Goal: Task Accomplishment & Management: Use online tool/utility

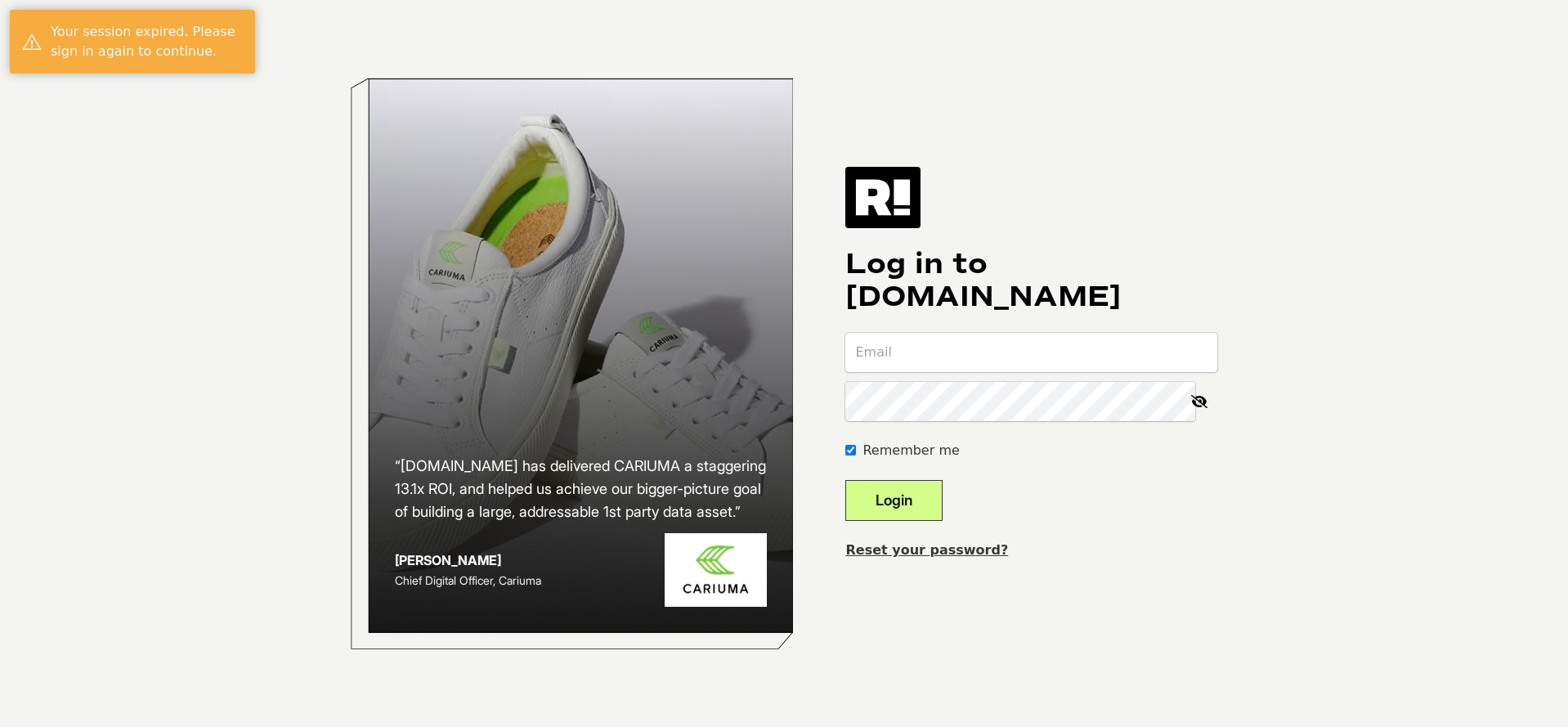
type input "klayten@snopes.com"
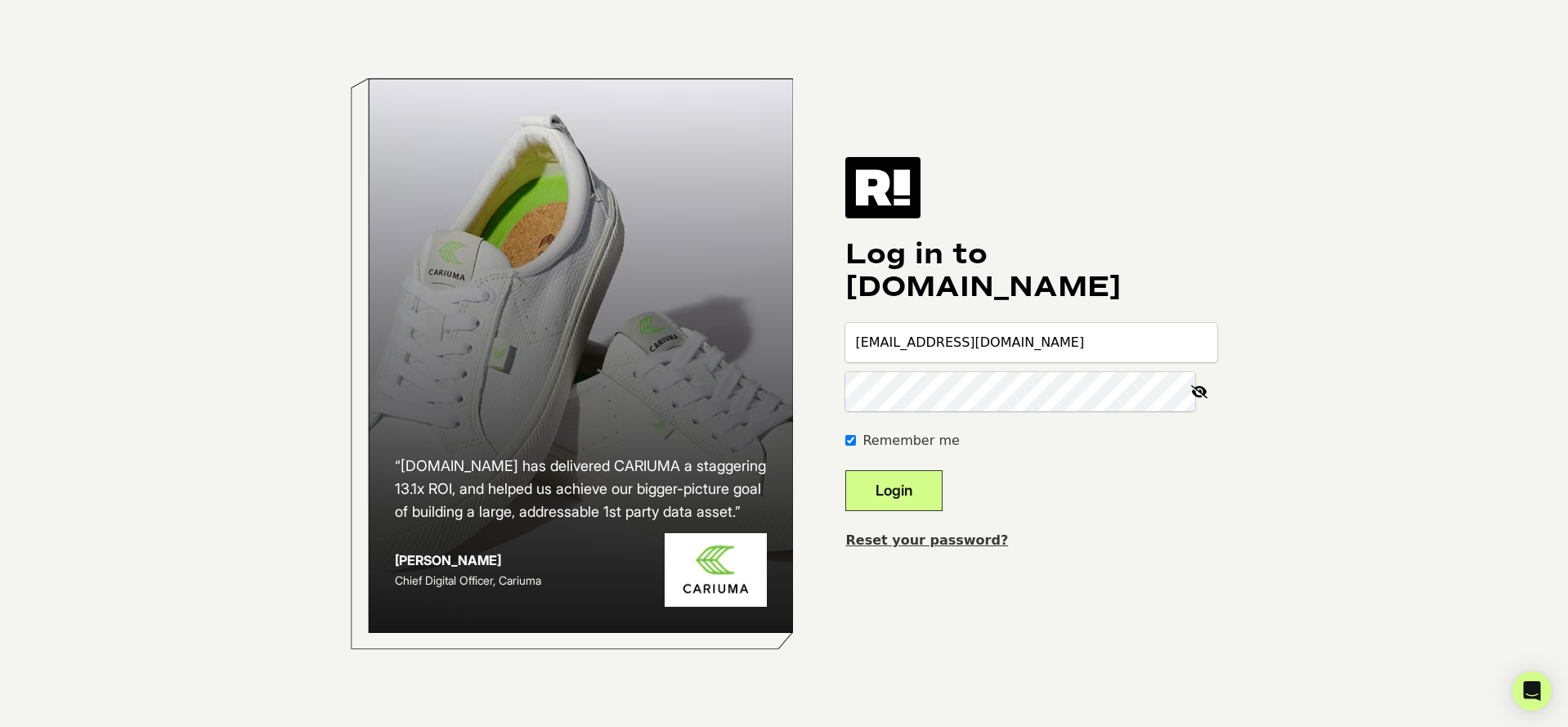
click at [916, 481] on button "Login" at bounding box center [894, 490] width 97 height 41
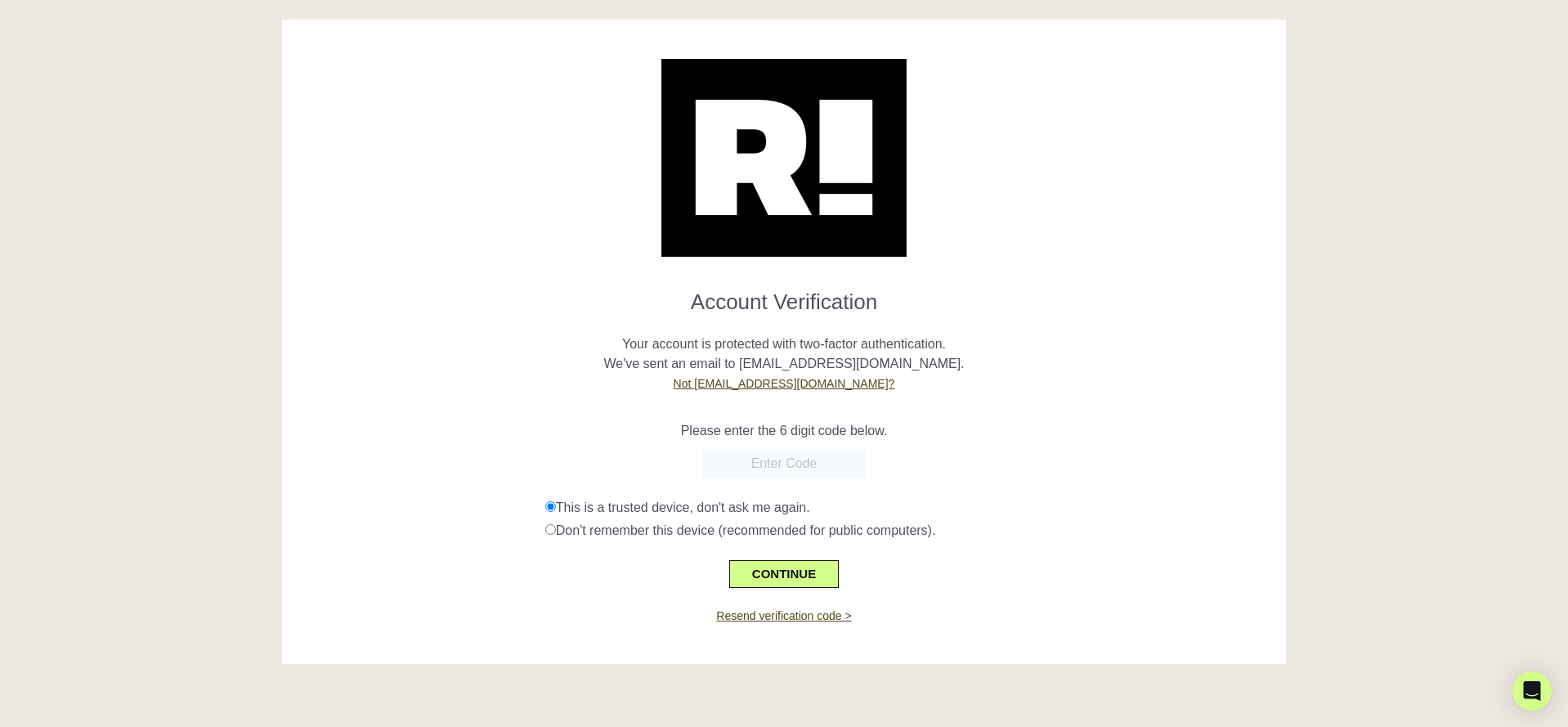
paste input "487275"
type input "487275"
click at [777, 579] on button "CONTINUE" at bounding box center [784, 573] width 110 height 27
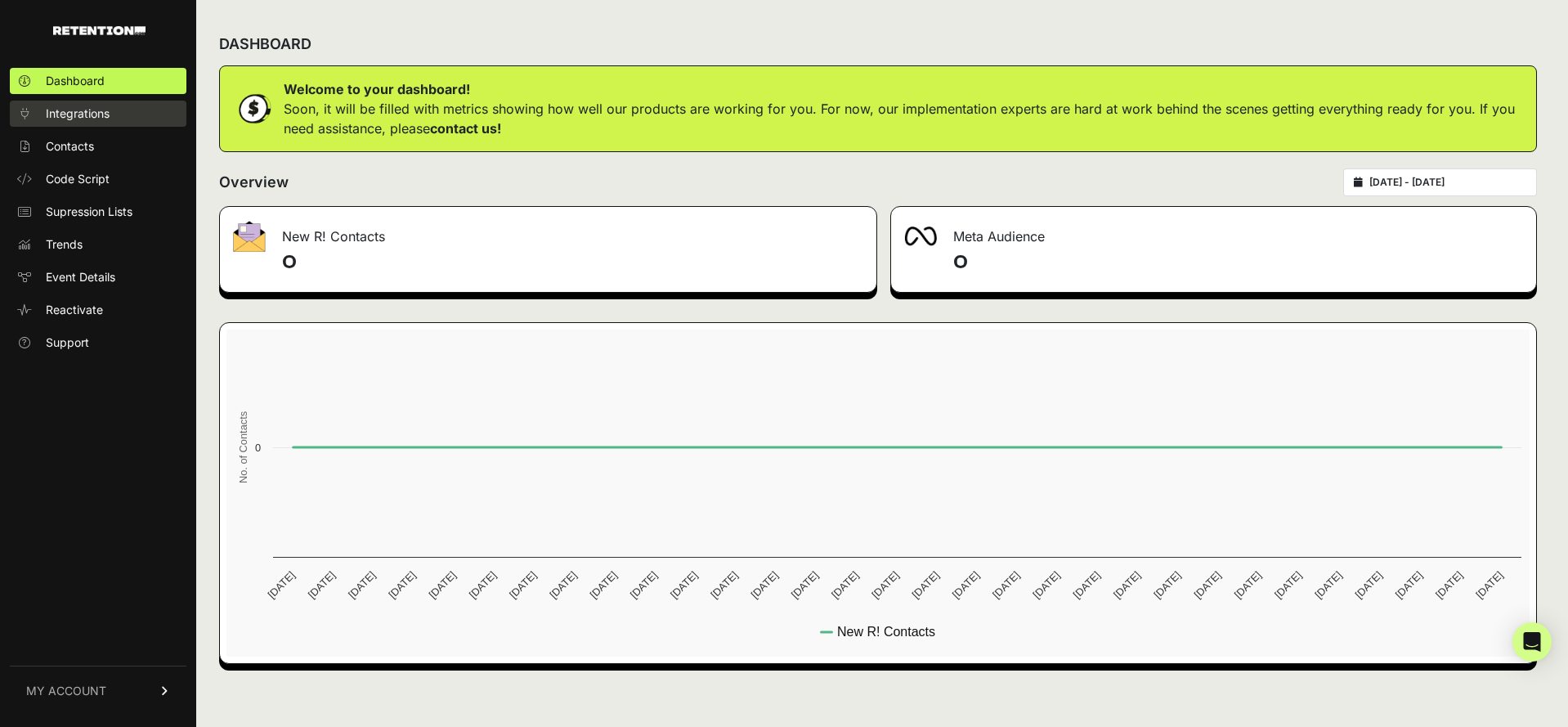
click at [89, 115] on span "Integrations" at bounding box center [78, 113] width 64 height 17
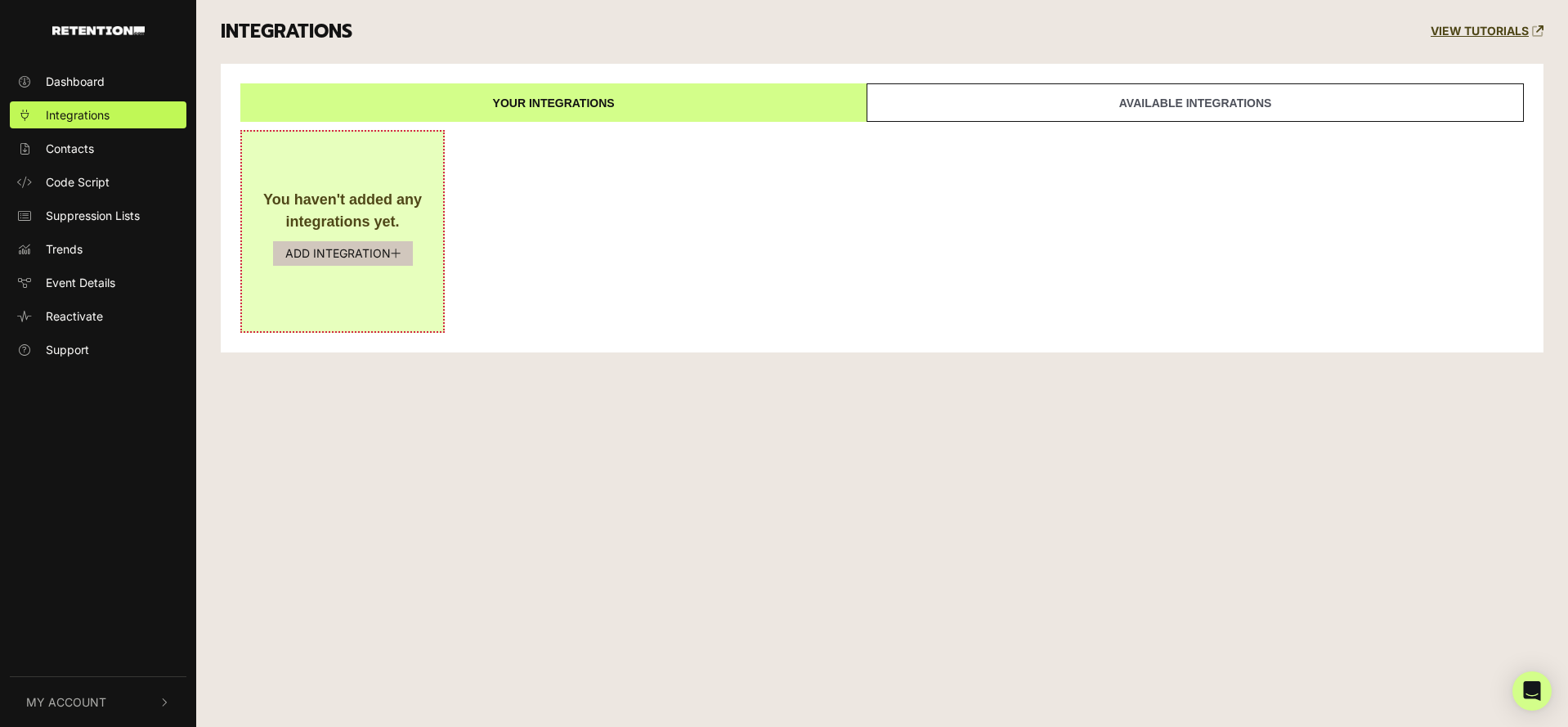
click at [375, 261] on button "ADD INTEGRATION" at bounding box center [343, 254] width 140 height 25
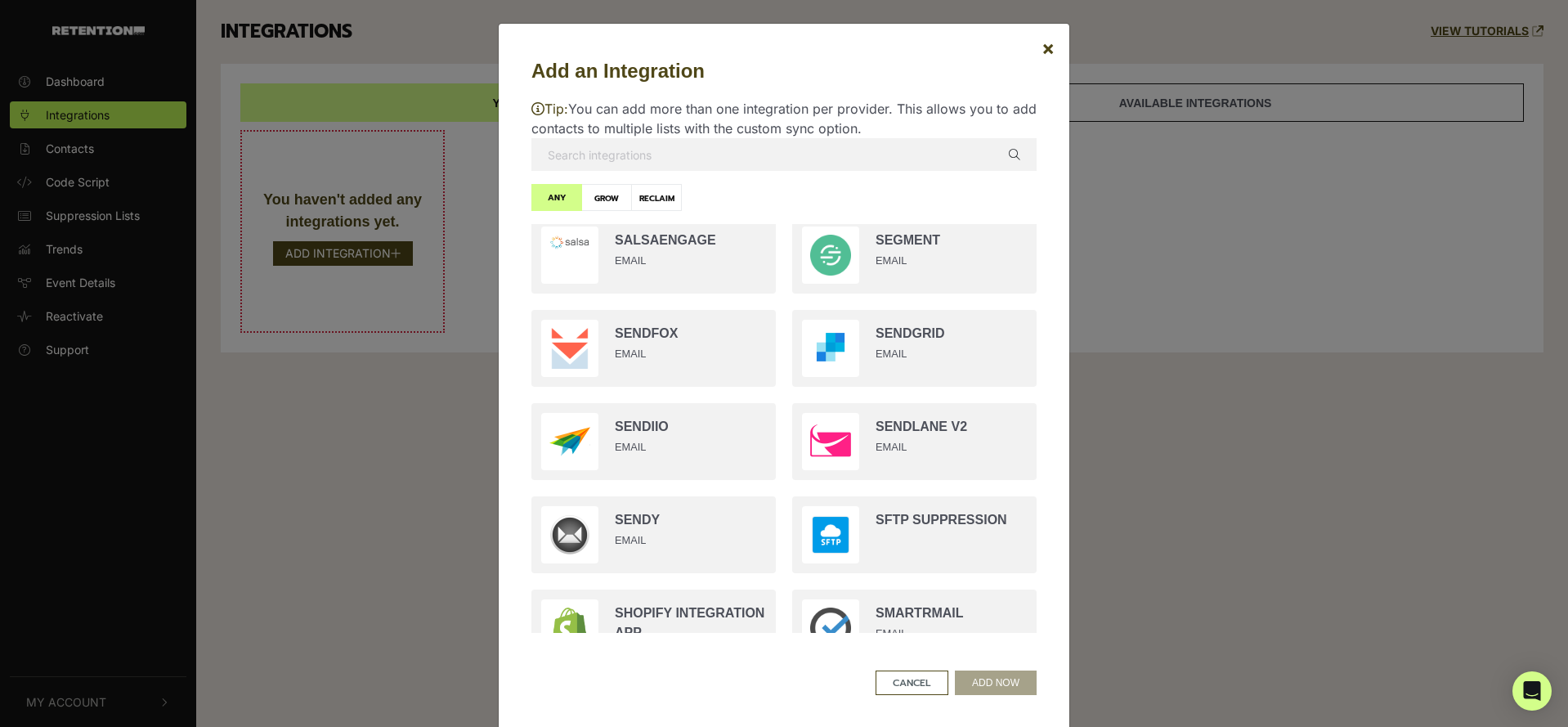
scroll to position [3025, 0]
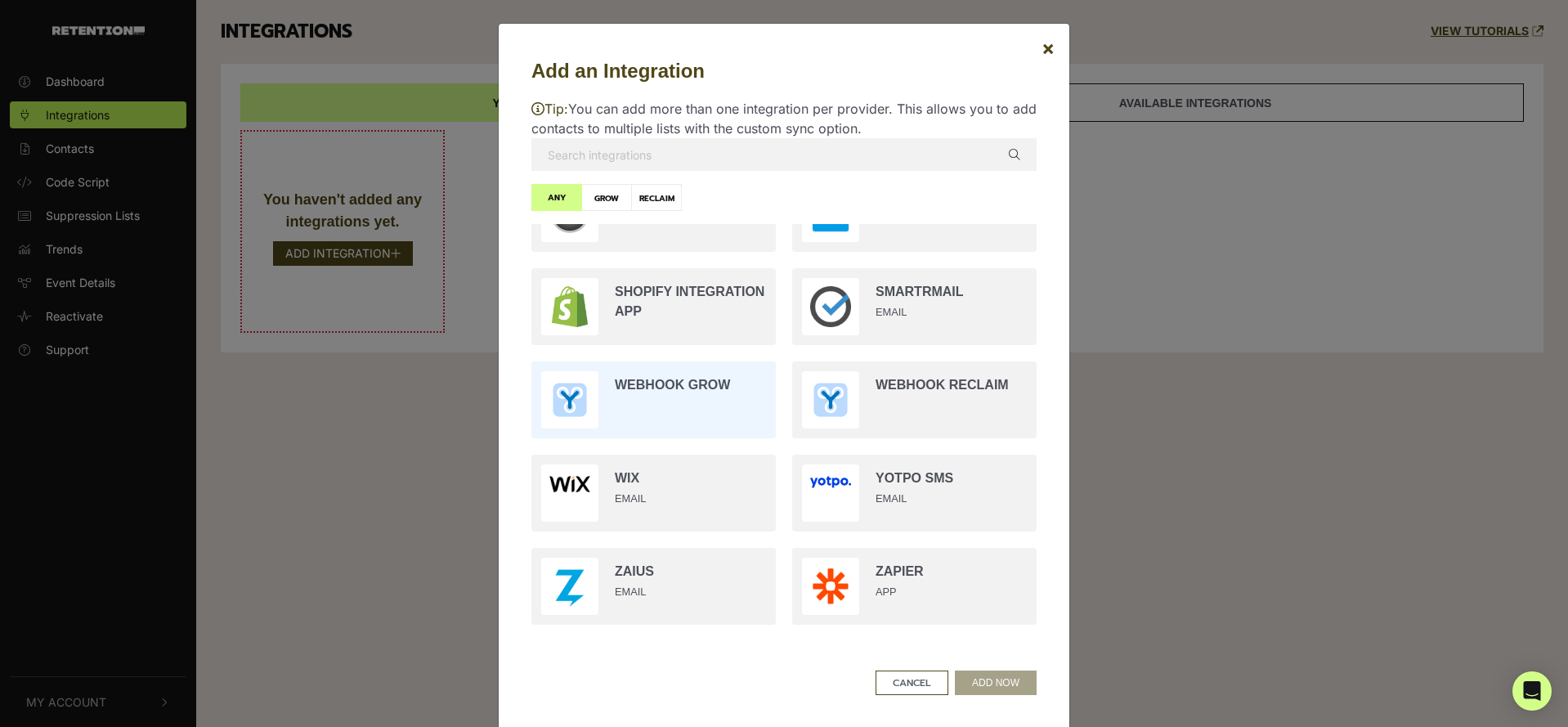
click at [743, 391] on input "radio" at bounding box center [653, 399] width 261 height 93
radio input "true"
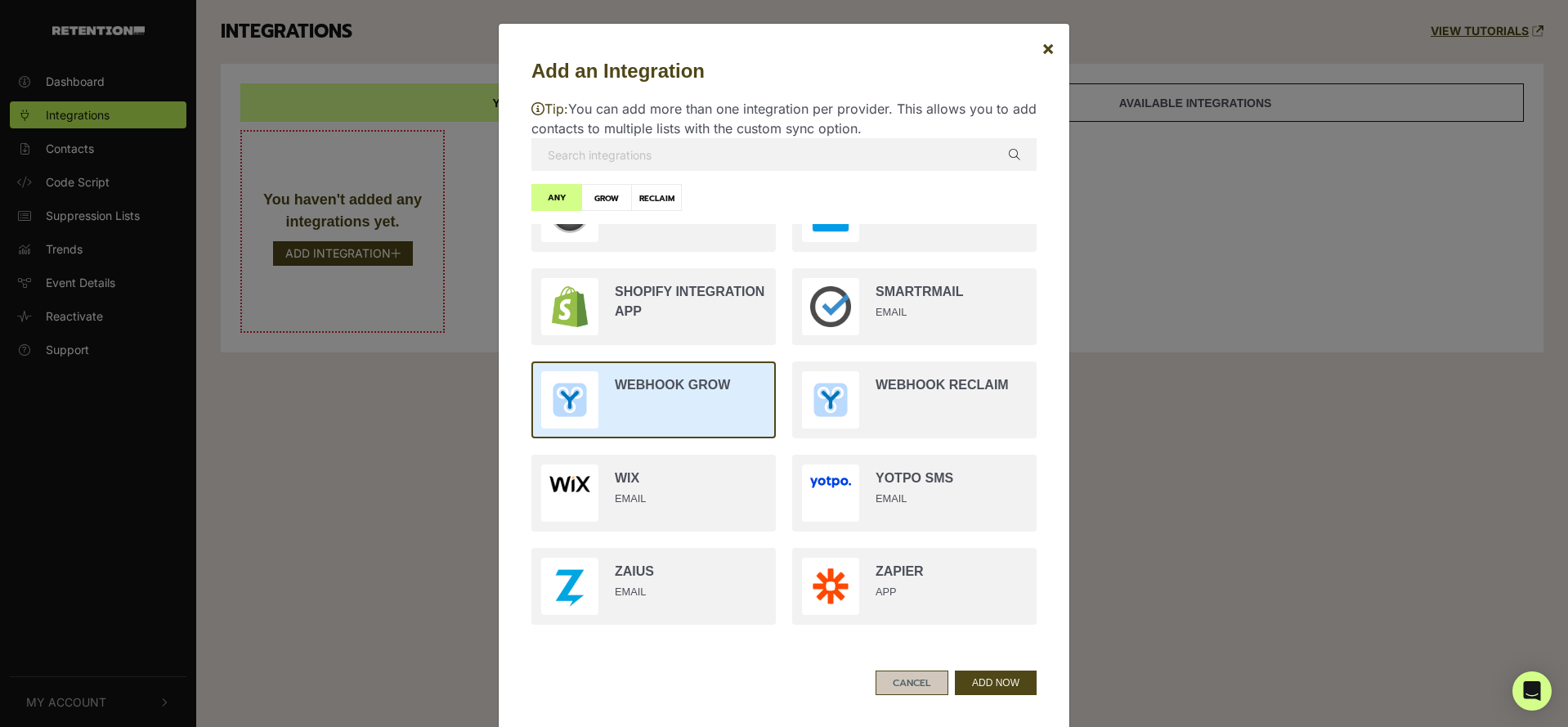
click at [910, 683] on button "CANCEL" at bounding box center [912, 683] width 72 height 25
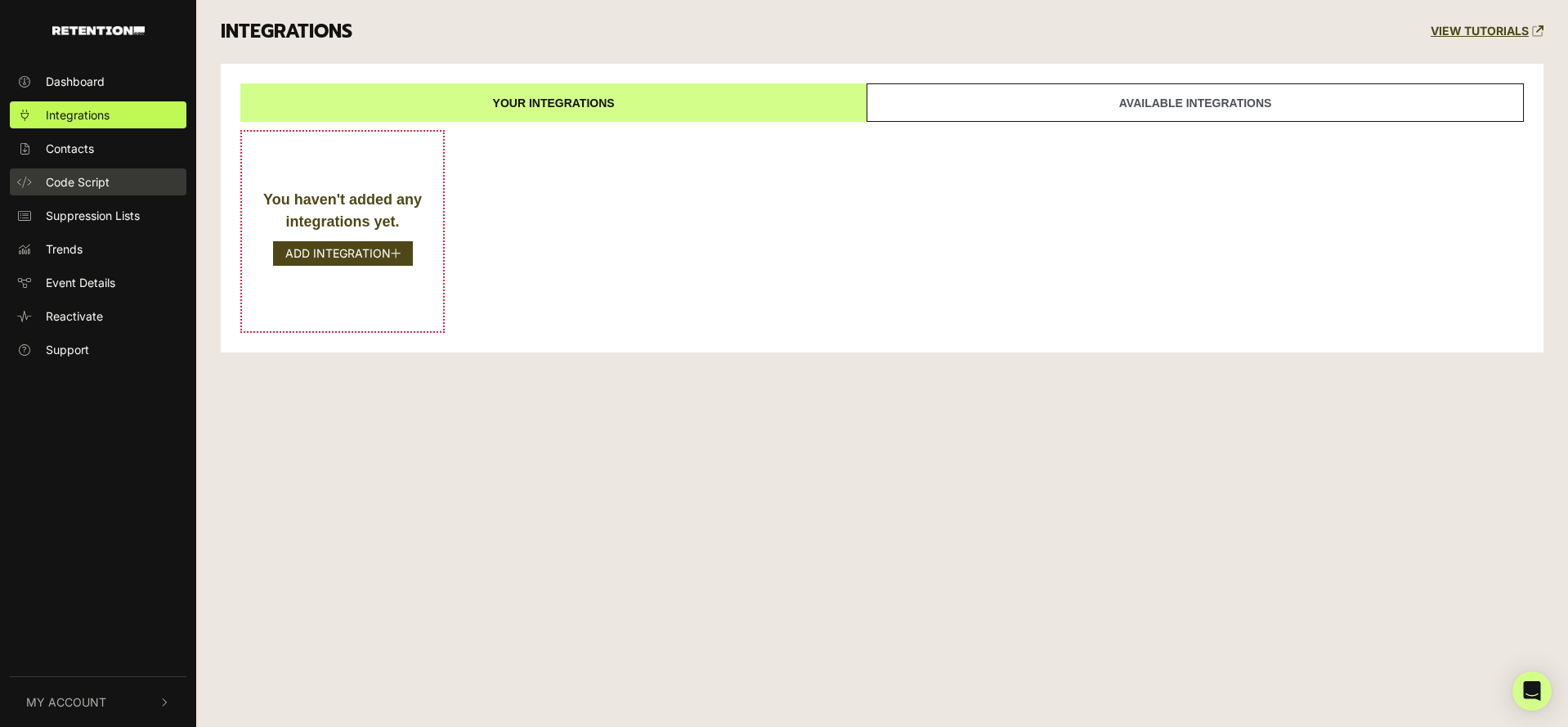
click at [95, 181] on span "Code Script" at bounding box center [78, 181] width 64 height 17
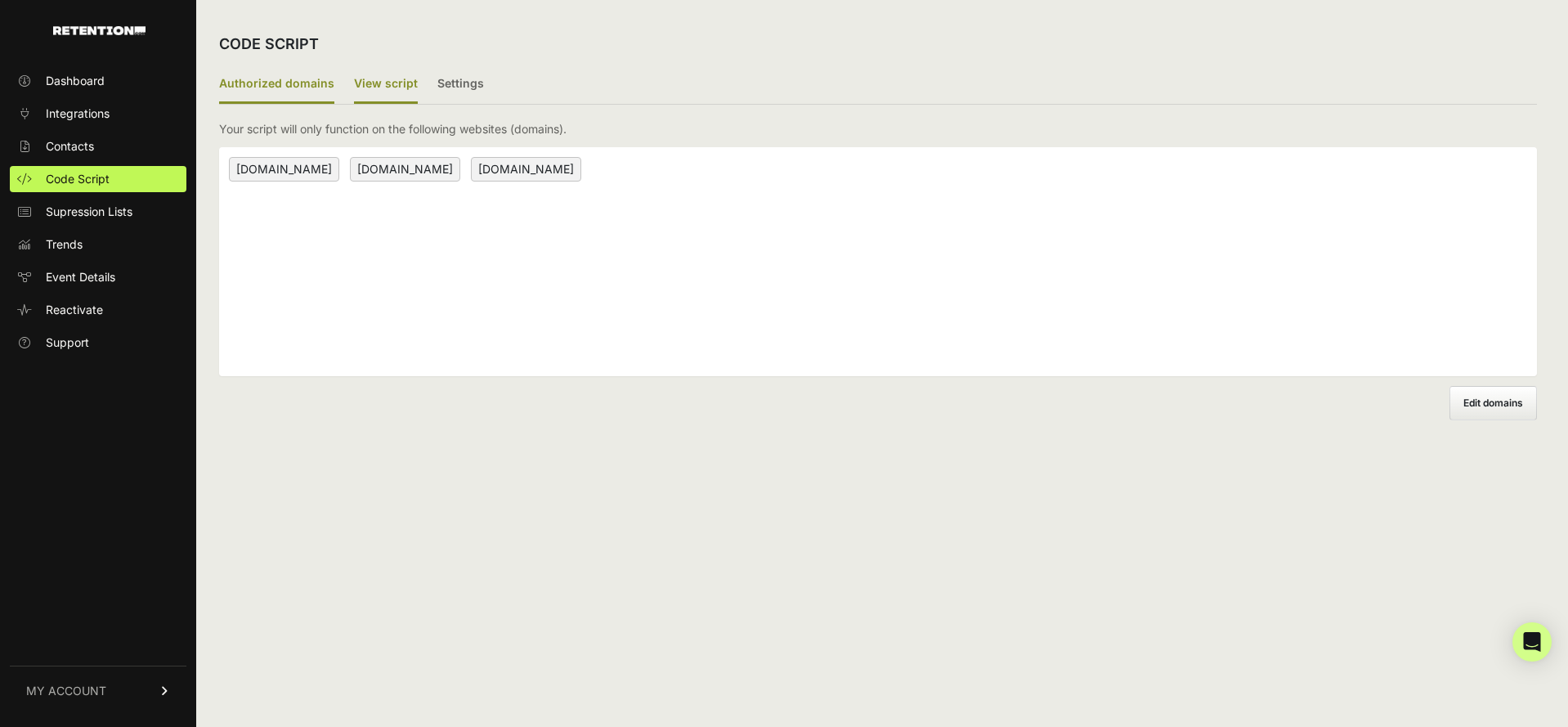
click at [376, 101] on label "View script" at bounding box center [386, 84] width 64 height 38
click at [0, 0] on input "View script" at bounding box center [0, 0] width 0 height 0
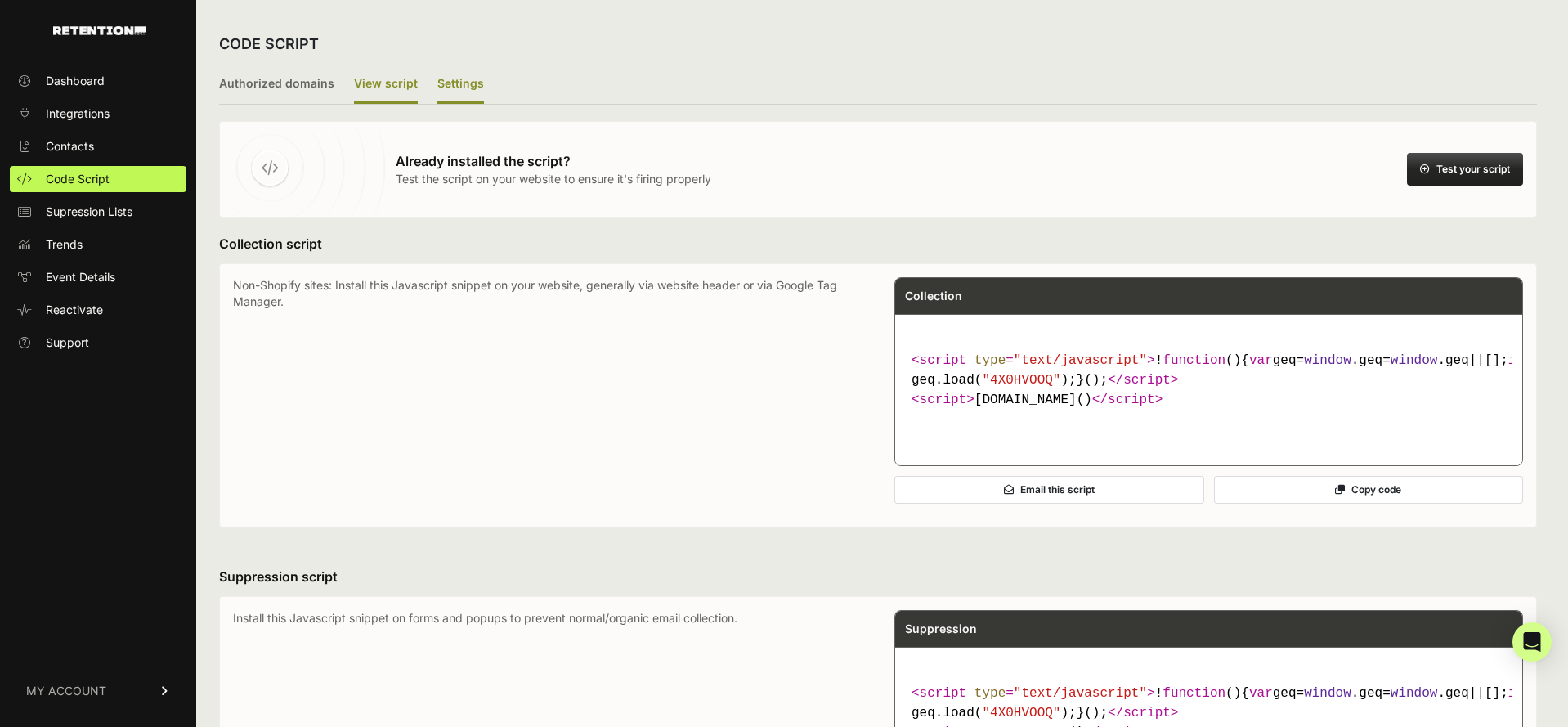
click at [451, 88] on label "Settings" at bounding box center [460, 84] width 47 height 38
click at [0, 0] on input "Settings" at bounding box center [0, 0] width 0 height 0
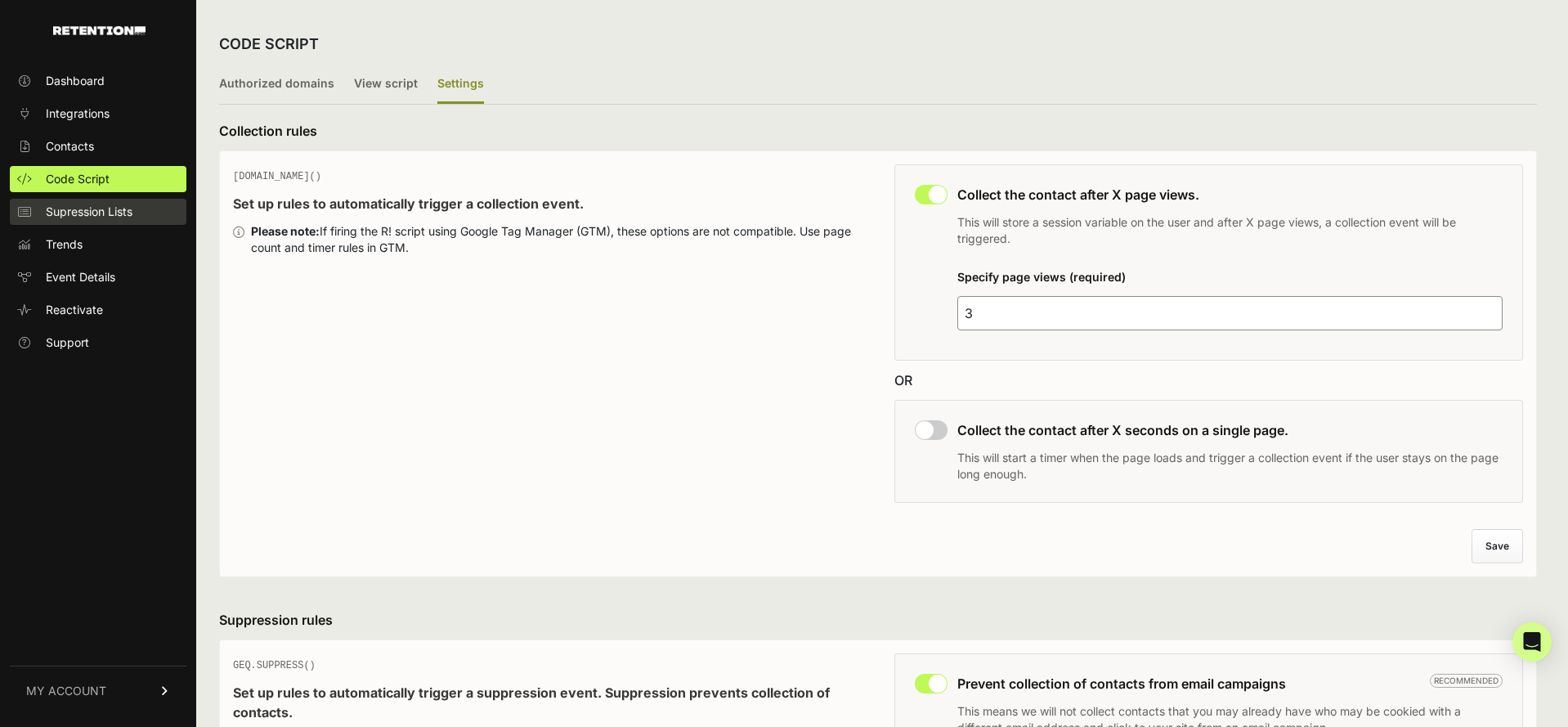
click at [98, 216] on span "Supression Lists" at bounding box center [89, 211] width 87 height 17
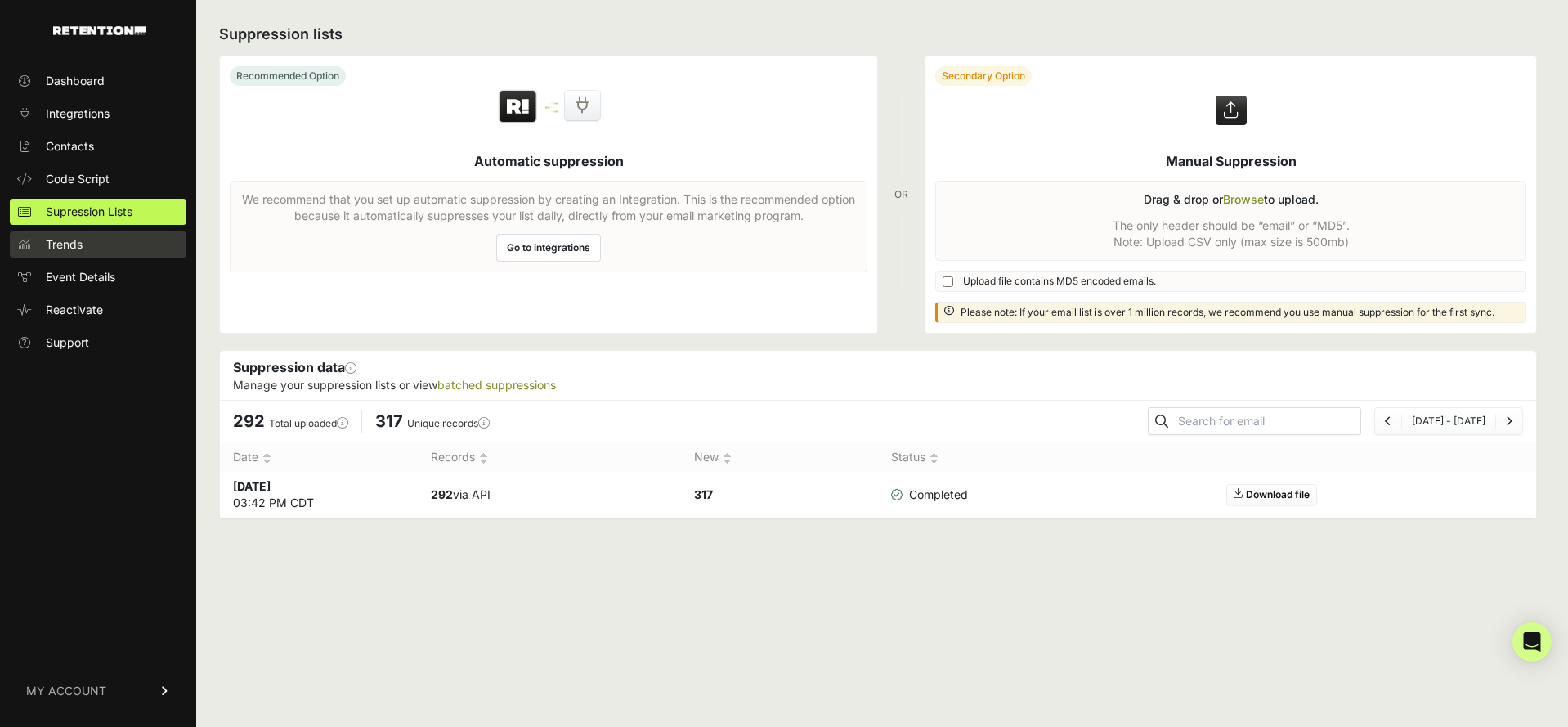
click at [95, 244] on link "Trends" at bounding box center [98, 245] width 177 height 27
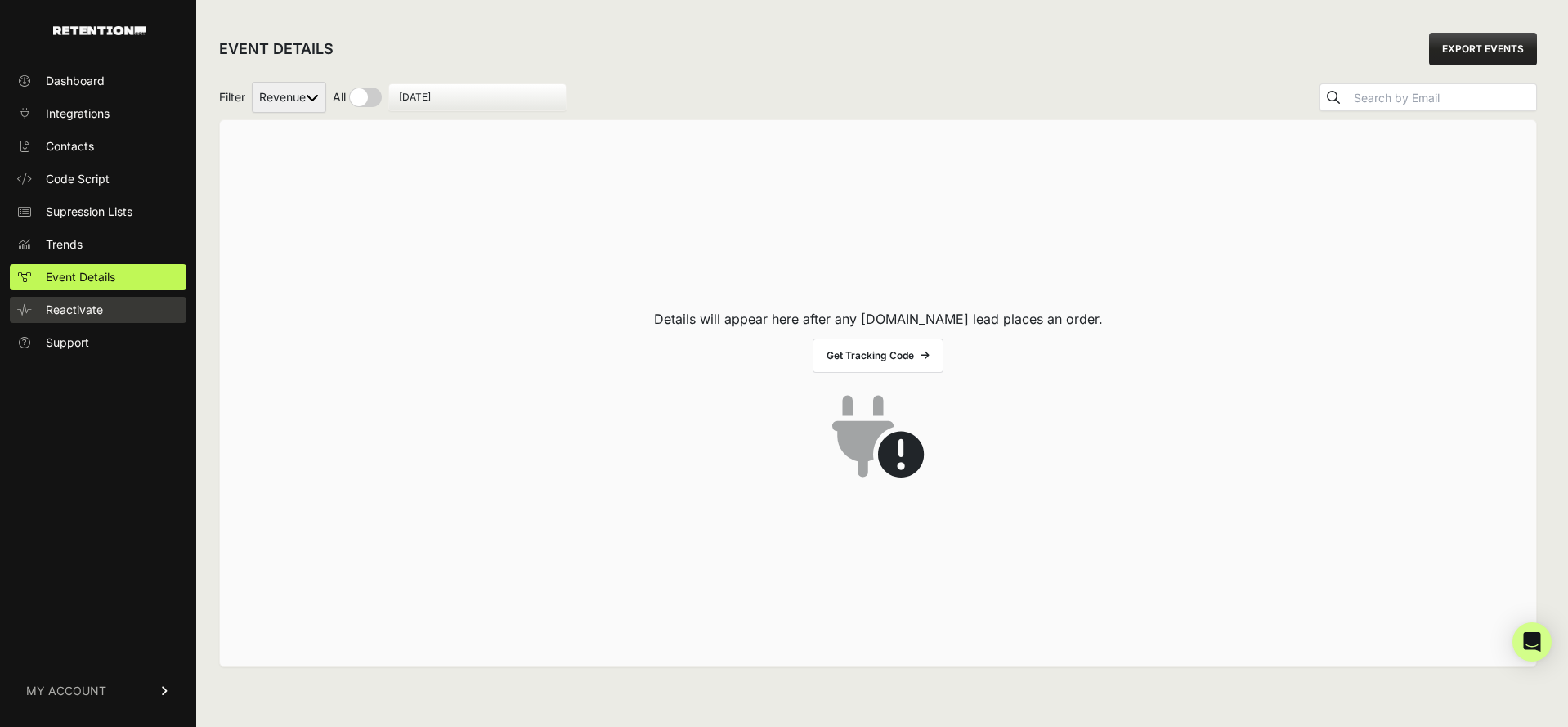
click at [111, 307] on link "Reactivate" at bounding box center [98, 310] width 177 height 27
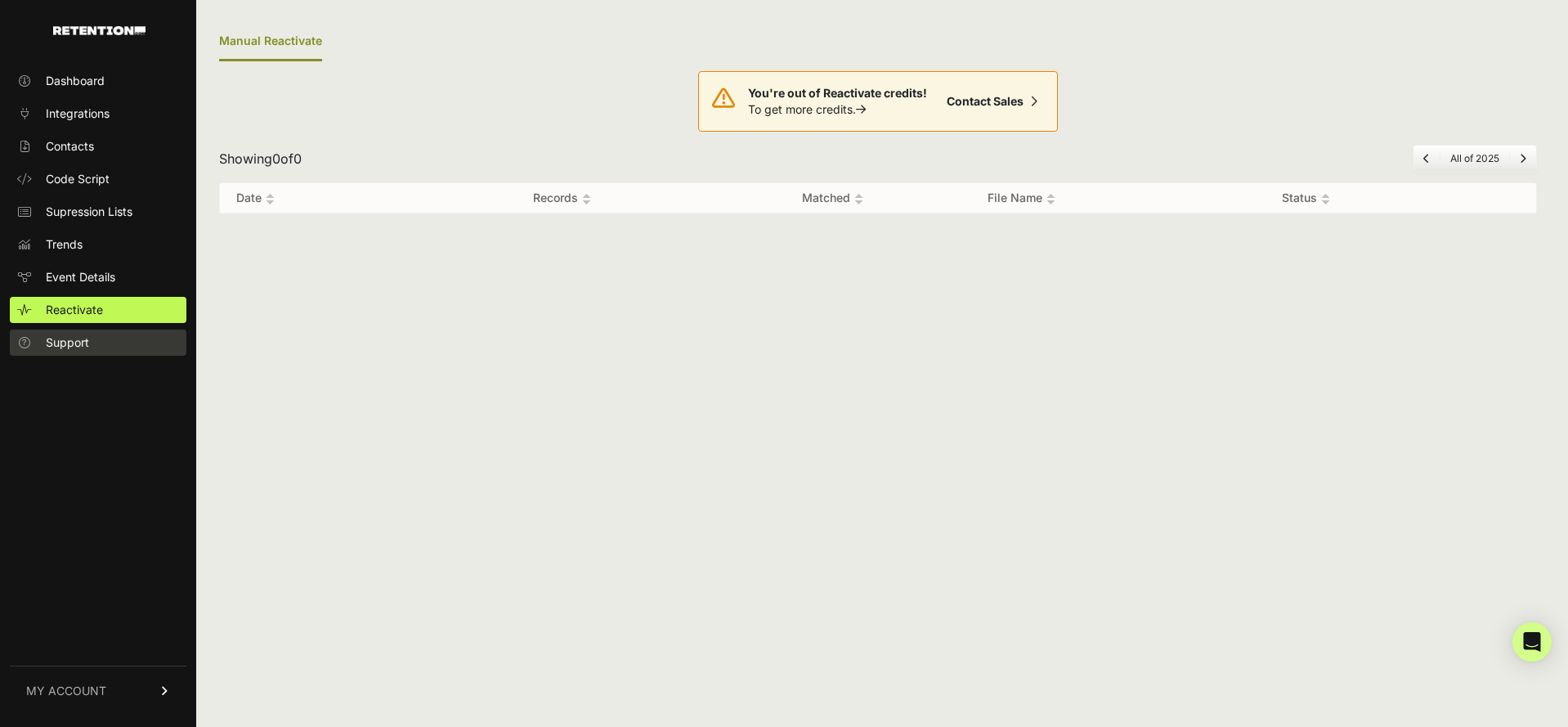
click at [114, 339] on link "Support" at bounding box center [98, 343] width 177 height 27
click at [112, 102] on link "Integrations" at bounding box center [98, 114] width 177 height 27
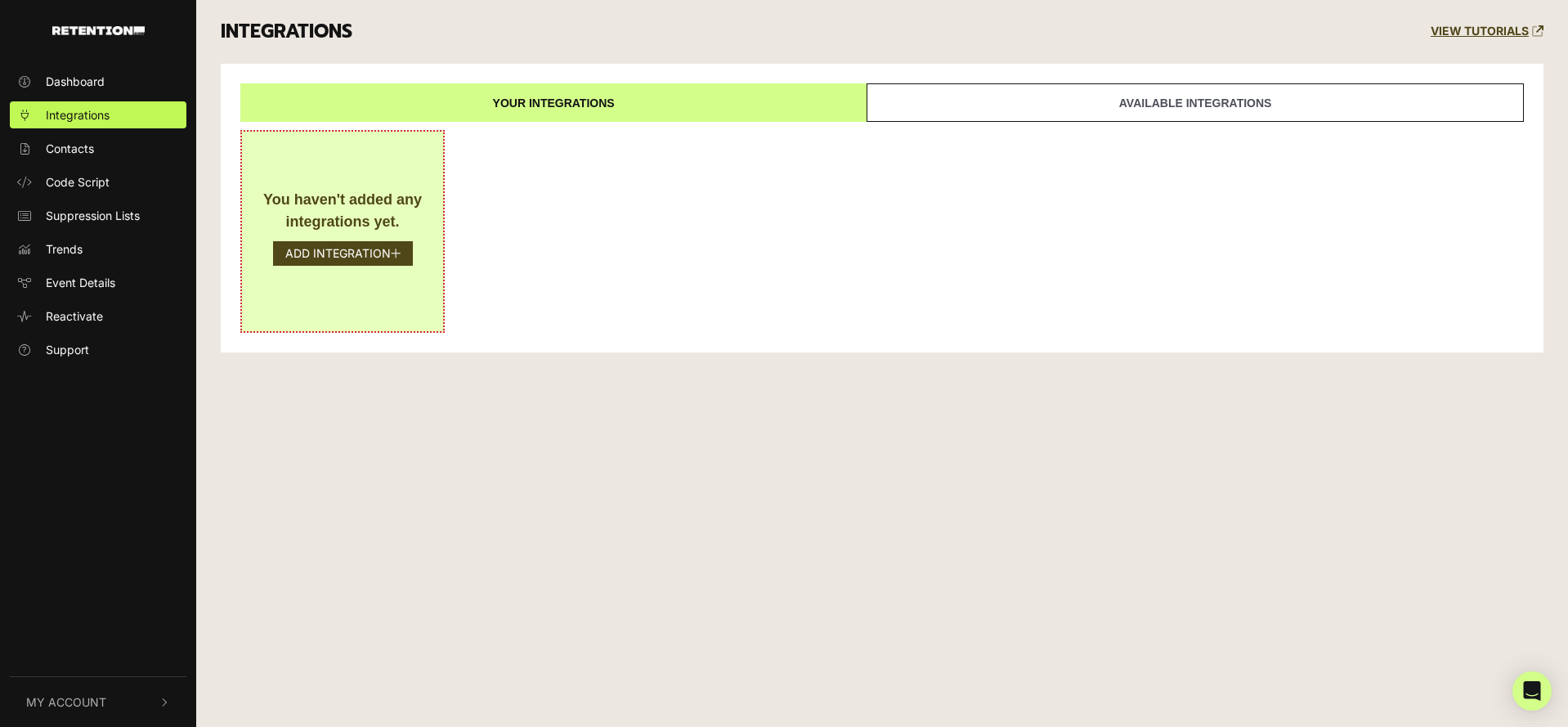
click at [352, 229] on div "You haven't added any integrations yet." at bounding box center [342, 211] width 169 height 44
click at [355, 258] on button "ADD INTEGRATION" at bounding box center [343, 254] width 140 height 25
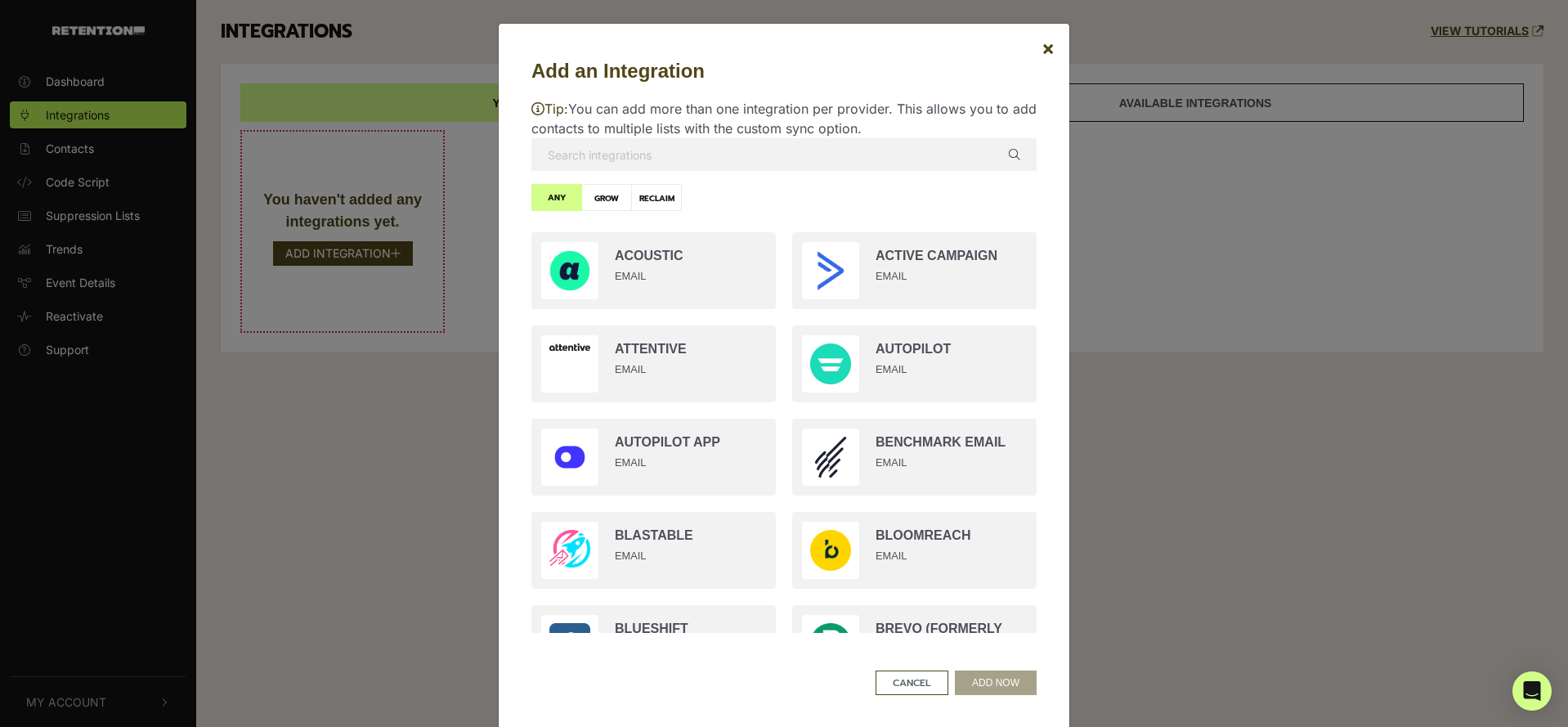
click at [668, 151] on input "text" at bounding box center [784, 154] width 505 height 33
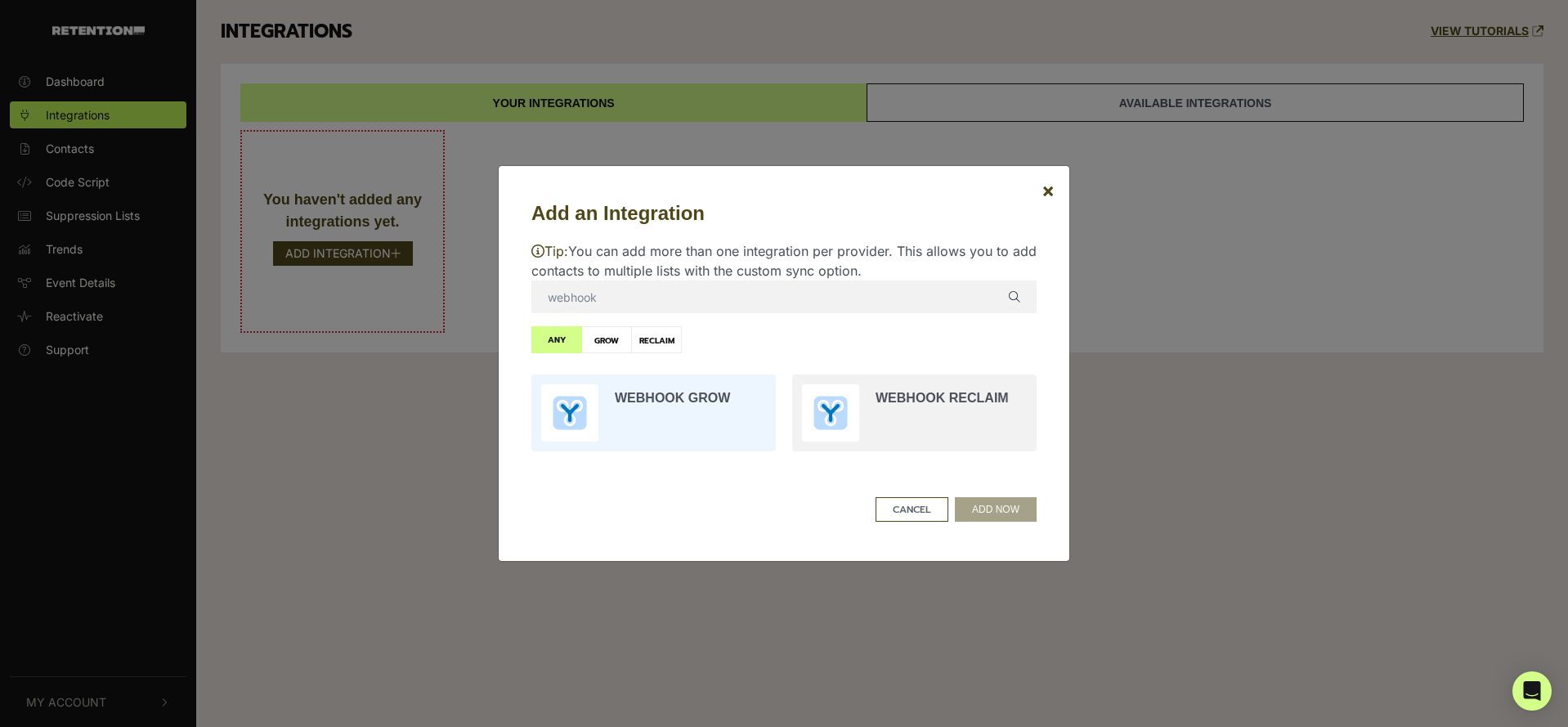
type input "webhook"
click at [664, 421] on input "radio" at bounding box center [653, 413] width 261 height 93
radio input "true"
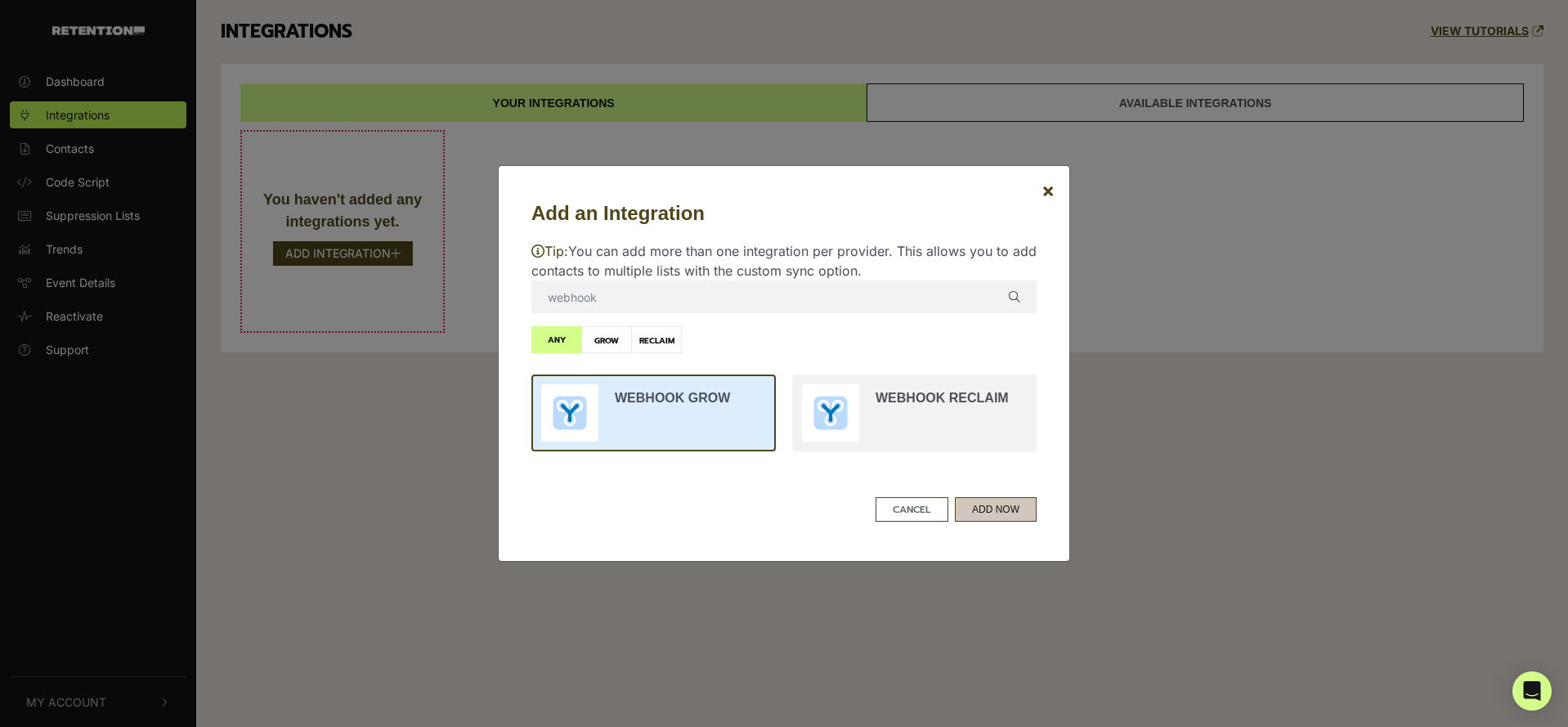
click at [985, 518] on button "ADD NOW" at bounding box center [996, 510] width 82 height 25
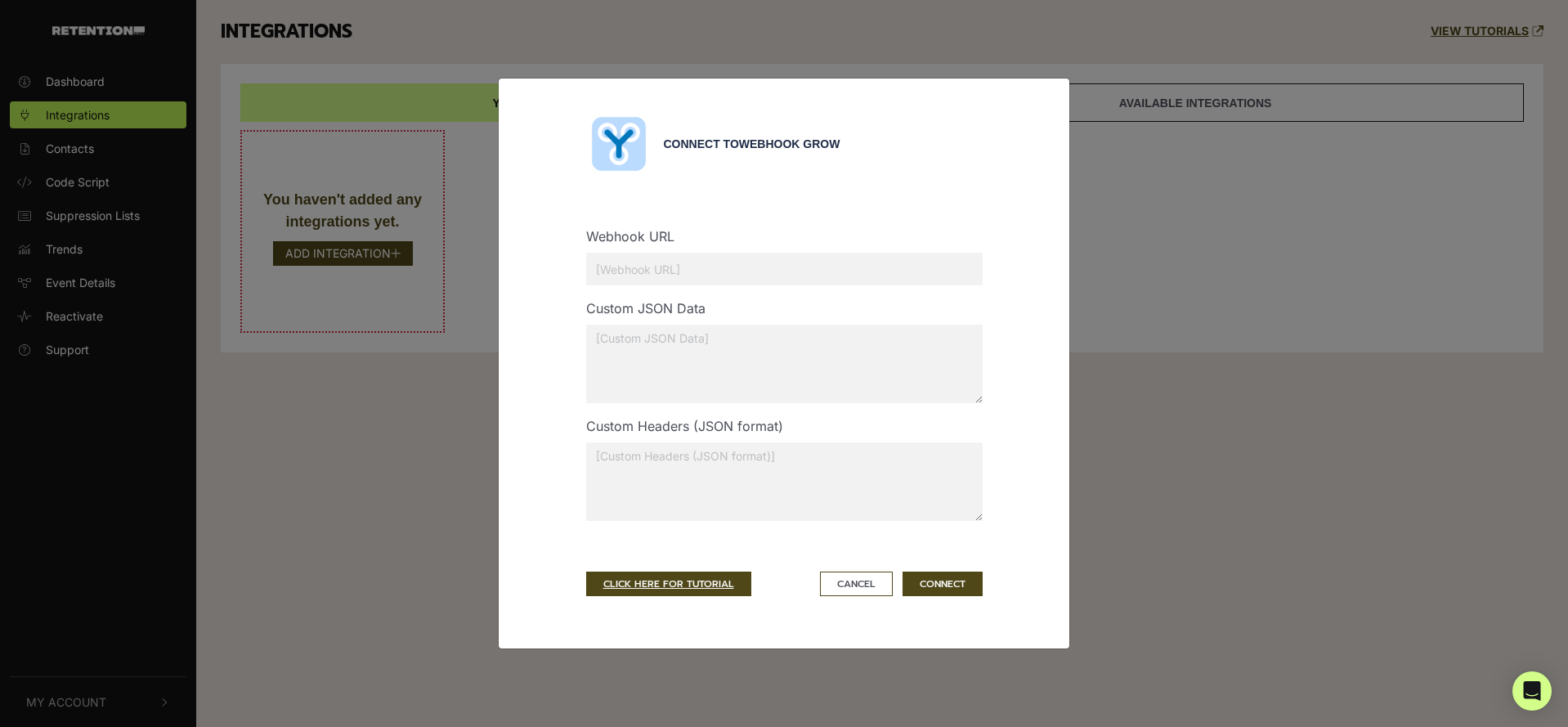
click at [663, 272] on input "text" at bounding box center [784, 269] width 397 height 33
click at [678, 586] on link "CLICK HERE FOR TUTORIAL" at bounding box center [668, 584] width 165 height 25
click at [693, 267] on input "text" at bounding box center [784, 269] width 397 height 33
click at [948, 586] on button "CONNECT" at bounding box center [943, 584] width 80 height 25
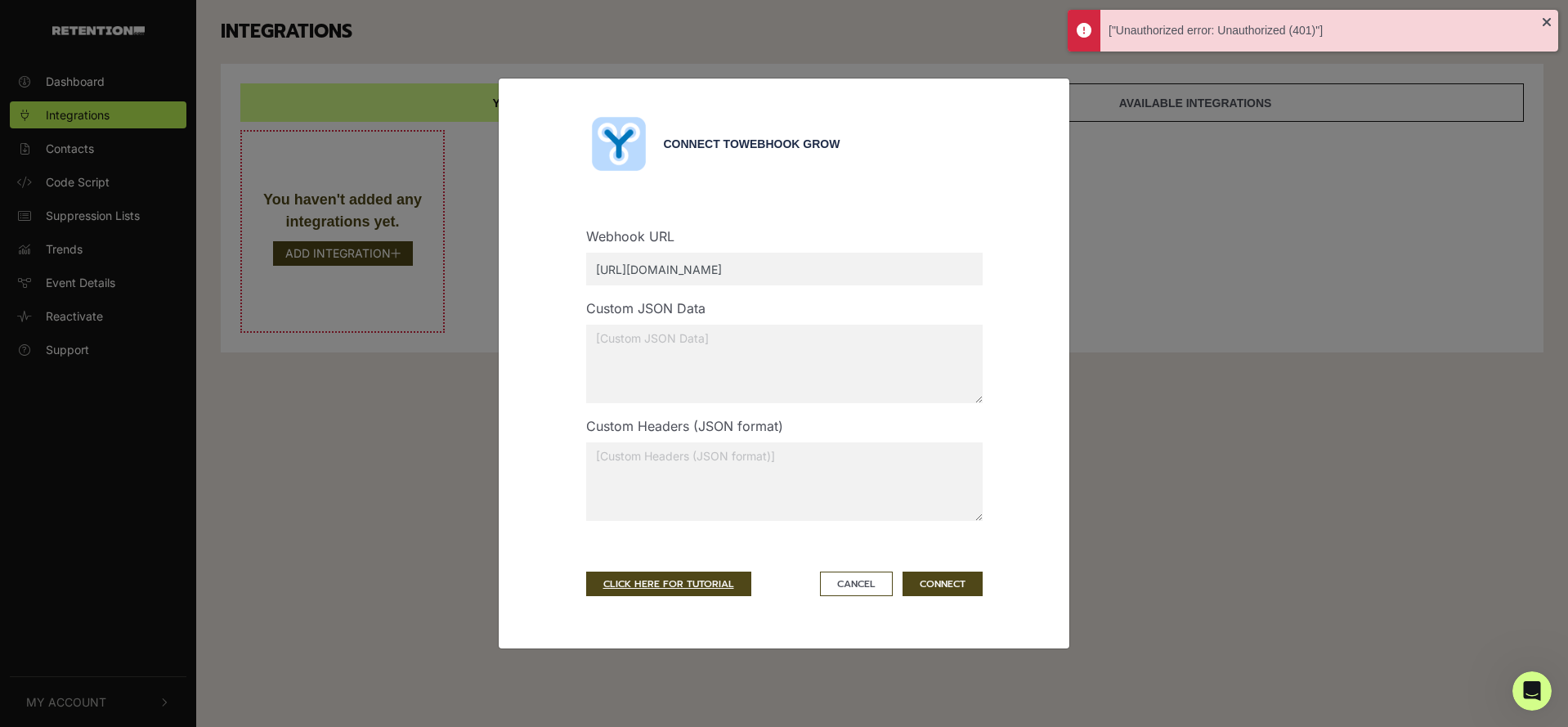
click at [652, 272] on input "https://dev.snopes.com/retention_webhook.php/" at bounding box center [784, 269] width 397 height 33
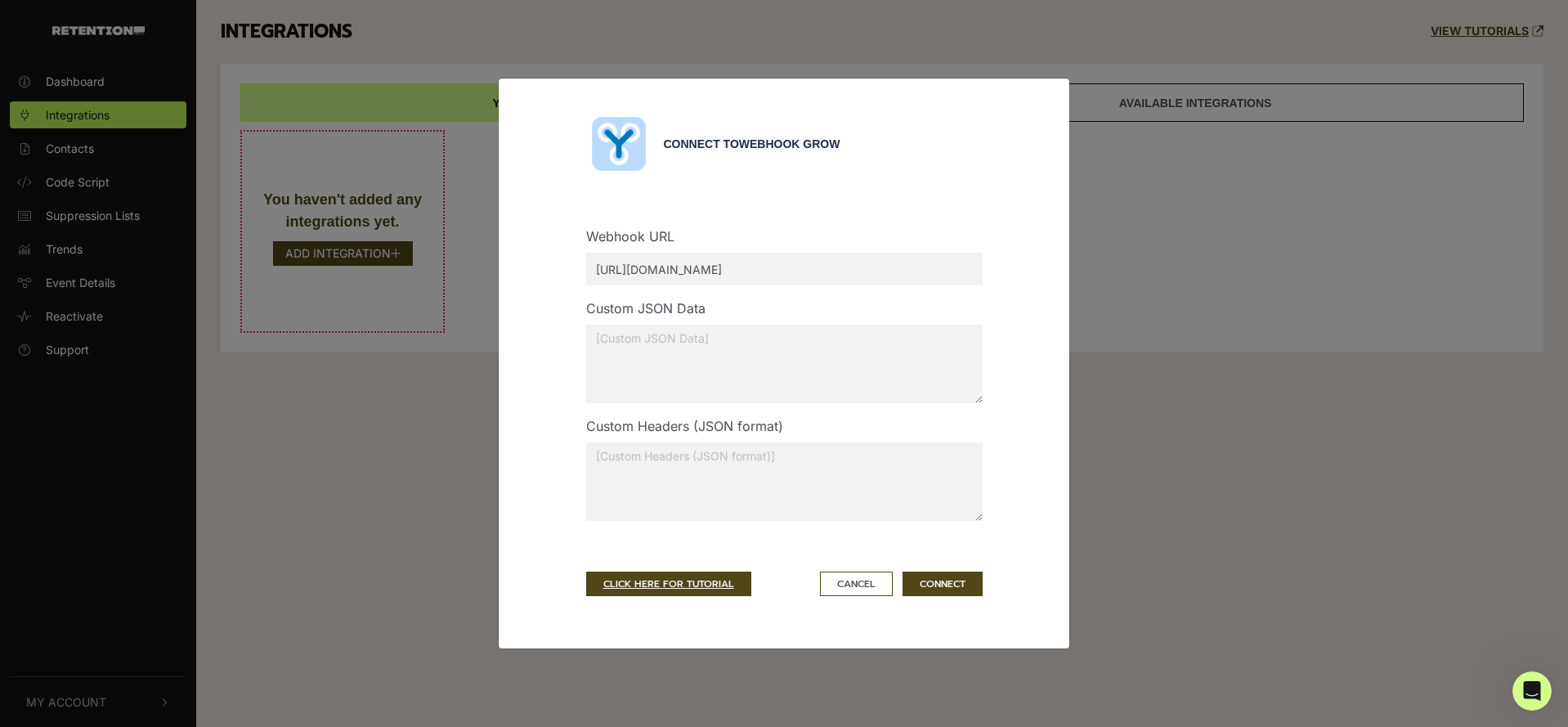
click at [904, 276] on input "https://www.snopes.com/retention_webhook.php/" at bounding box center [784, 269] width 397 height 33
click at [933, 574] on button "CONNECT" at bounding box center [943, 584] width 80 height 25
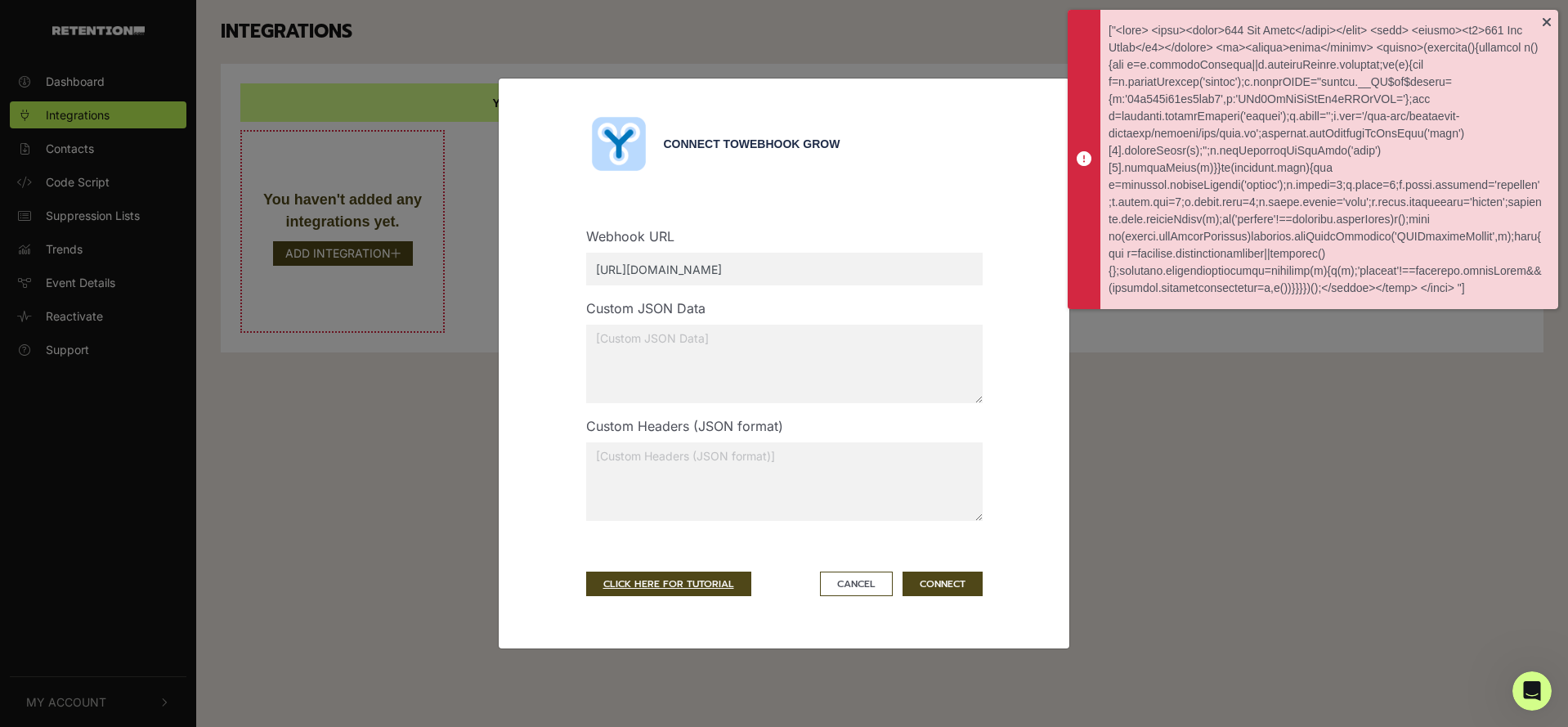
click at [648, 270] on input "https://www.snopes.com/retention_webhook.php" at bounding box center [784, 269] width 397 height 33
type input "[URL][DOMAIN_NAME]"
click at [948, 579] on button "CONNECT" at bounding box center [943, 584] width 80 height 25
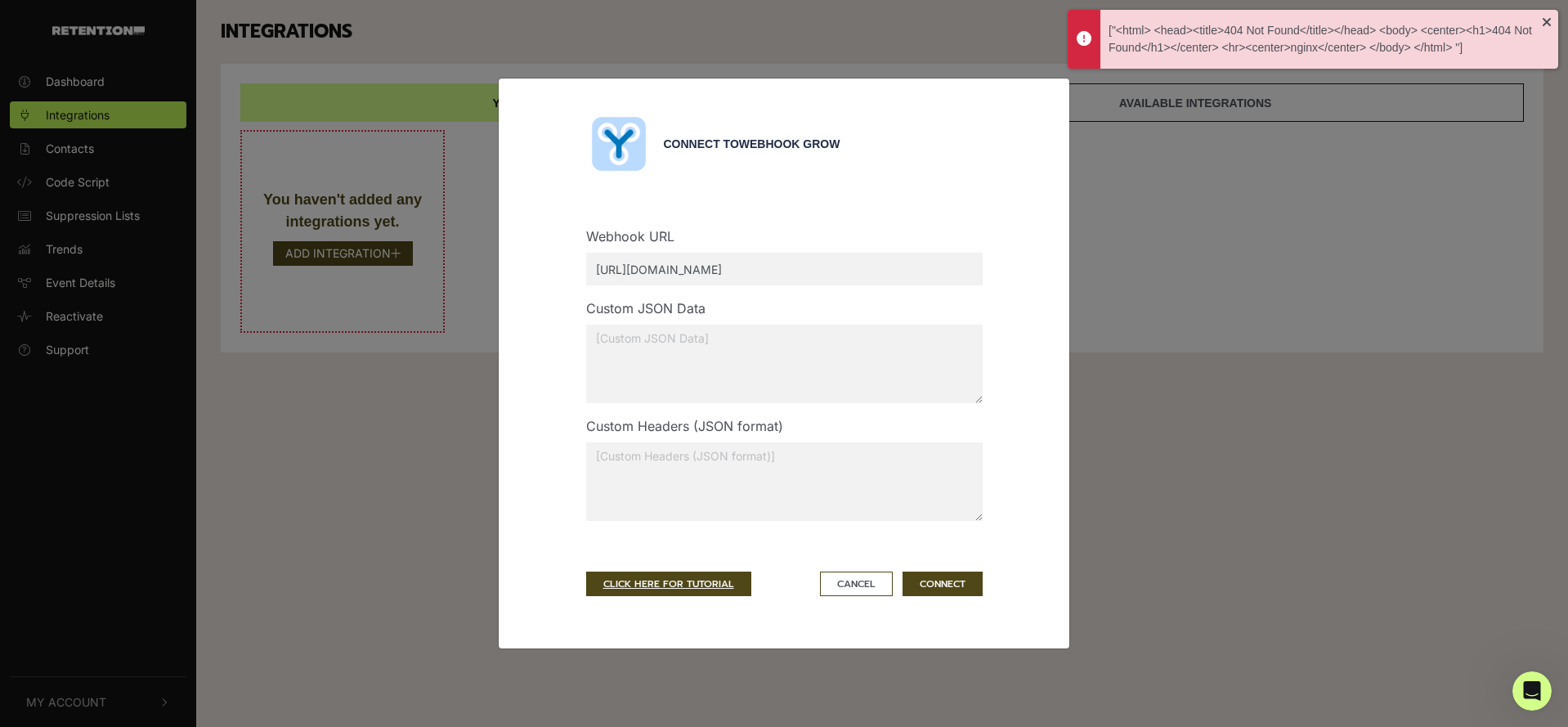
drag, startPoint x: 865, startPoint y: 265, endPoint x: 595, endPoint y: 258, distance: 270.1
click at [595, 258] on input "[URL][DOMAIN_NAME]" at bounding box center [784, 269] width 397 height 33
click at [891, 295] on div "Webhook URL https://dev.snopes.com/retention_webhook.php" at bounding box center [784, 261] width 421 height 72
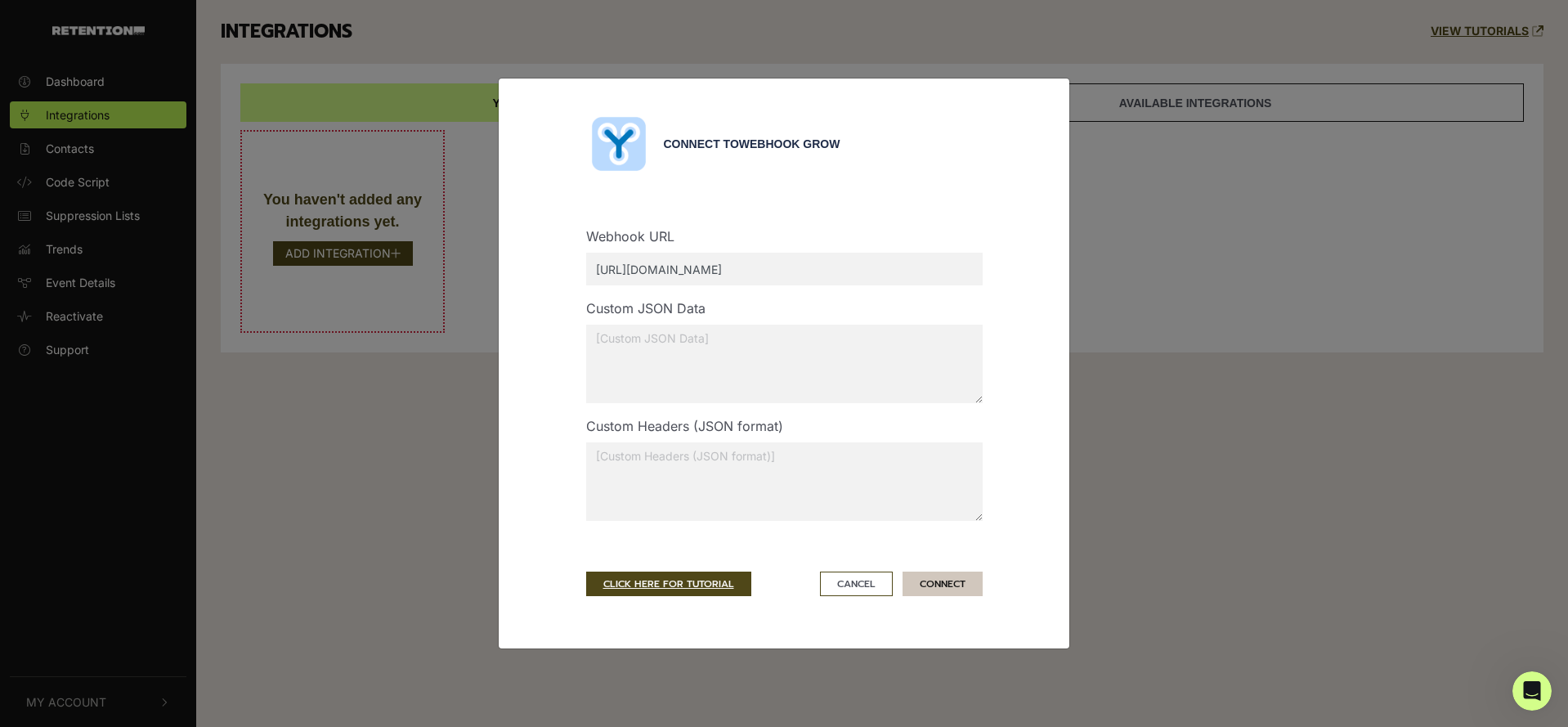
click at [920, 585] on button "CONNECT" at bounding box center [943, 584] width 80 height 25
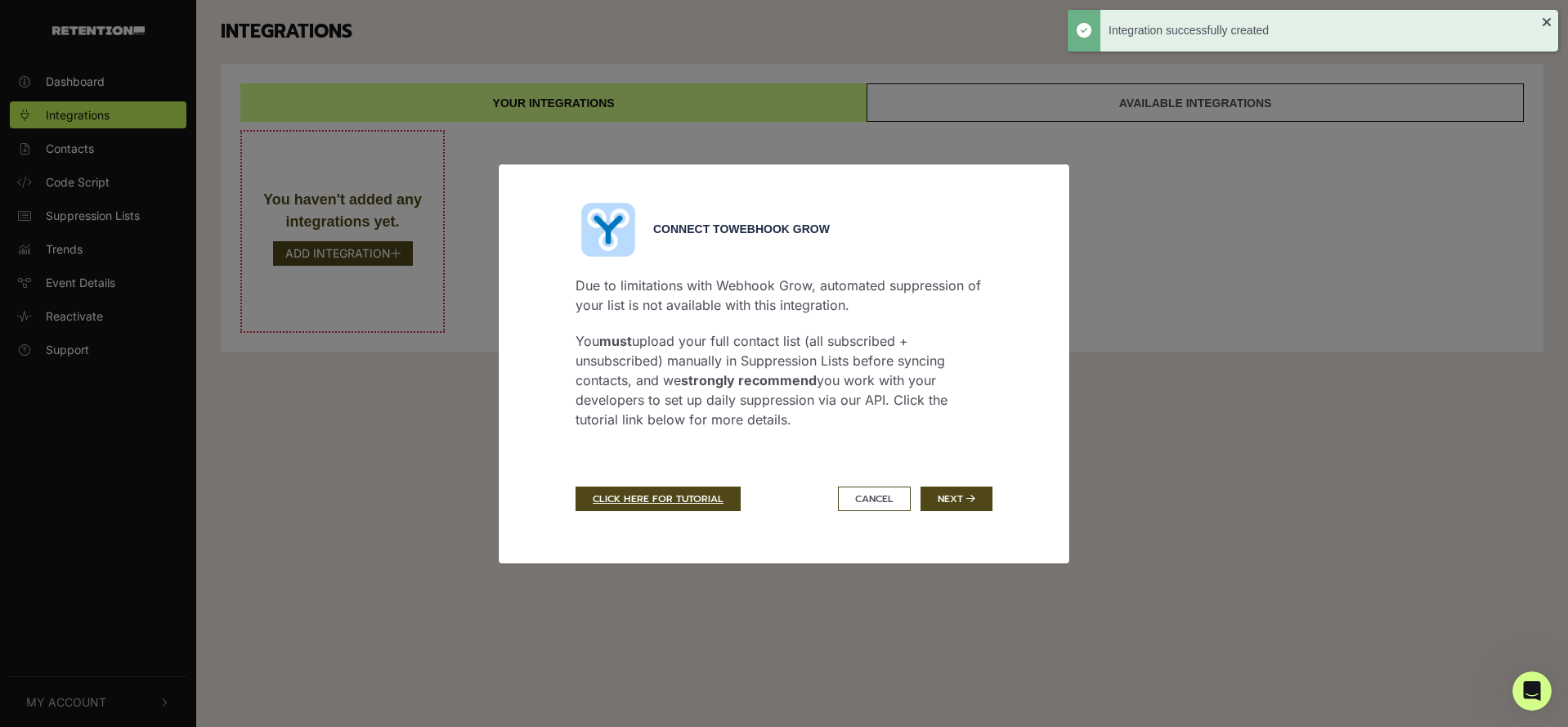
drag, startPoint x: 638, startPoint y: 282, endPoint x: 837, endPoint y: 299, distance: 199.7
click at [837, 299] on p "Due to limitations with Webhook Grow, automated suppression of your list is not…" at bounding box center [784, 295] width 417 height 39
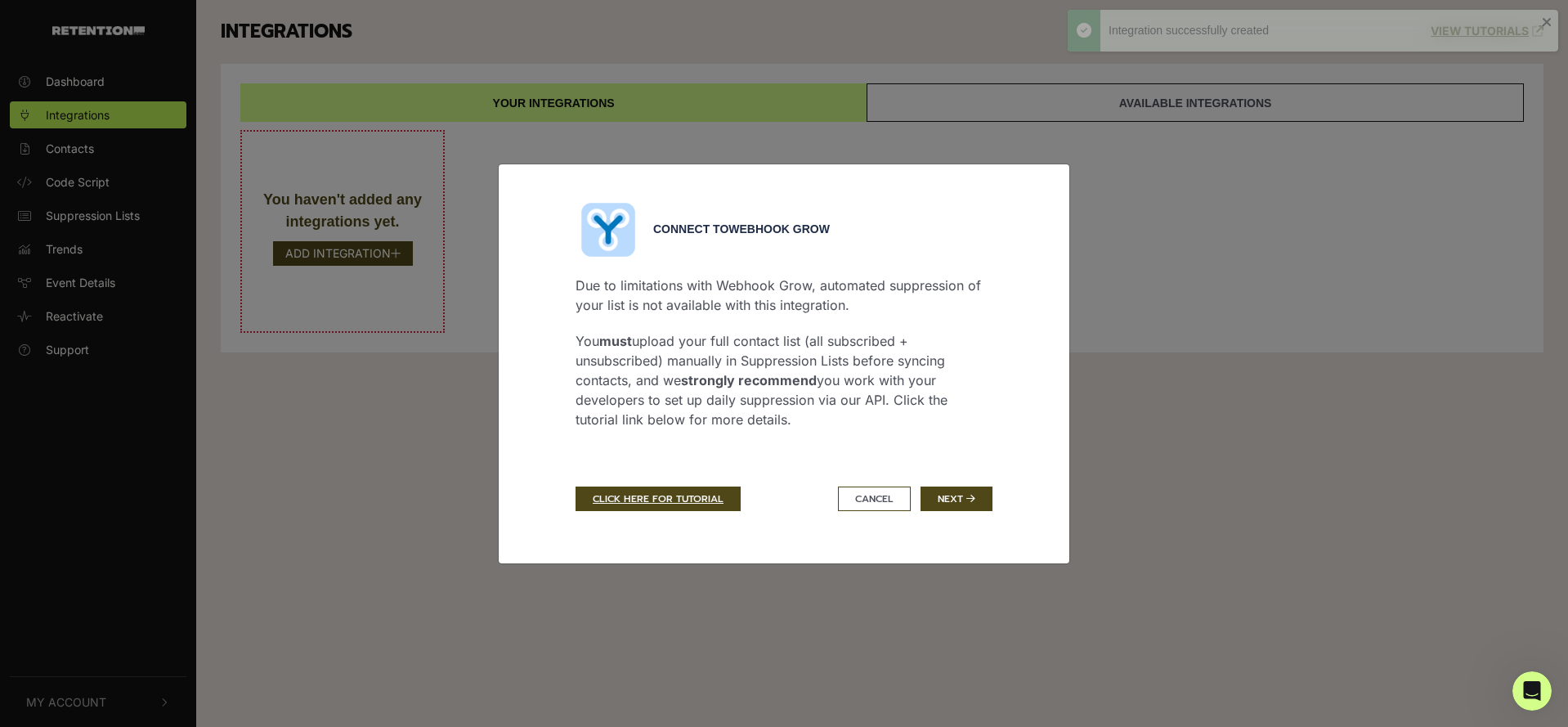
click at [749, 351] on p "You must upload your full contact list (all subscribed + unsubscribed) manually…" at bounding box center [784, 380] width 417 height 98
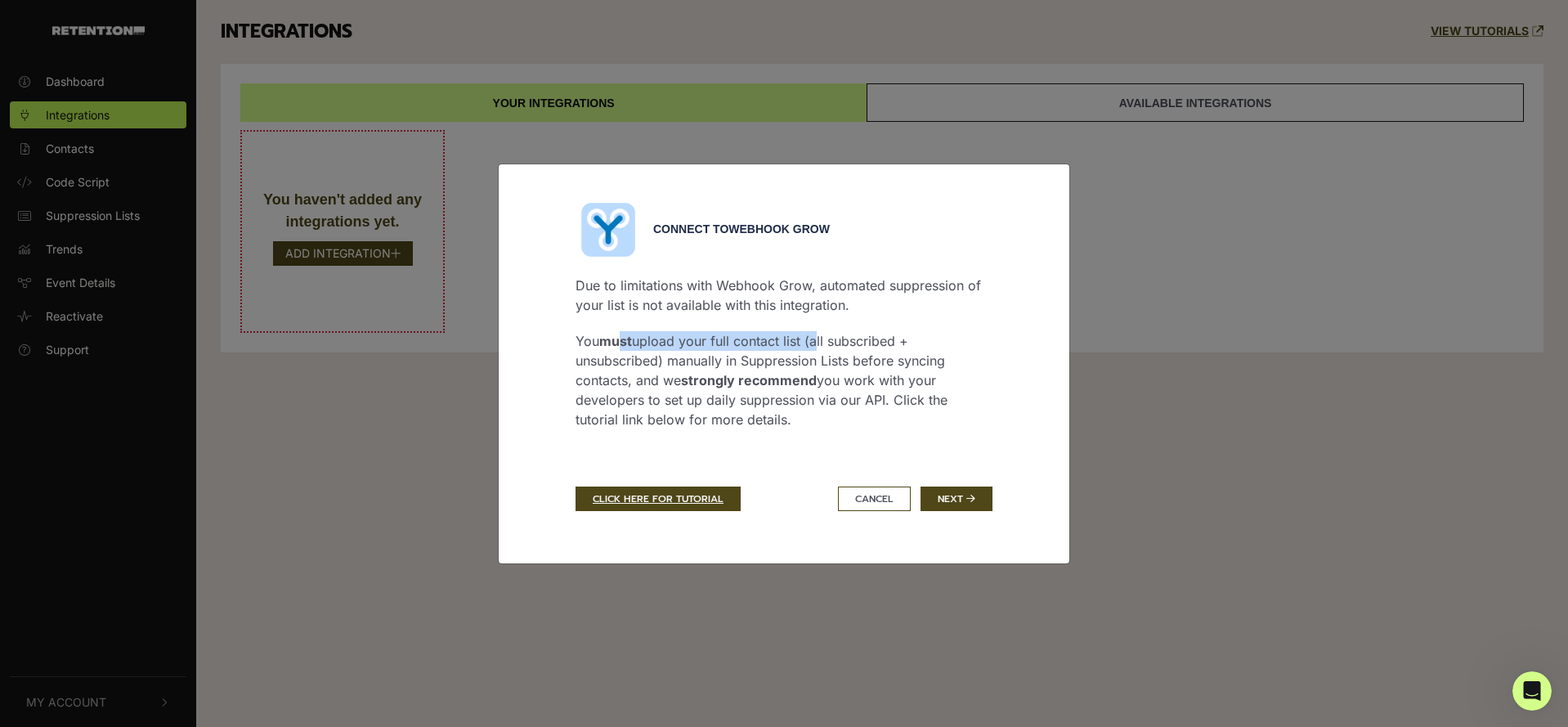
drag, startPoint x: 619, startPoint y: 336, endPoint x: 813, endPoint y: 335, distance: 194.0
click at [813, 335] on p "You must upload your full contact list (all subscribed + unsubscribed) manually…" at bounding box center [784, 380] width 417 height 98
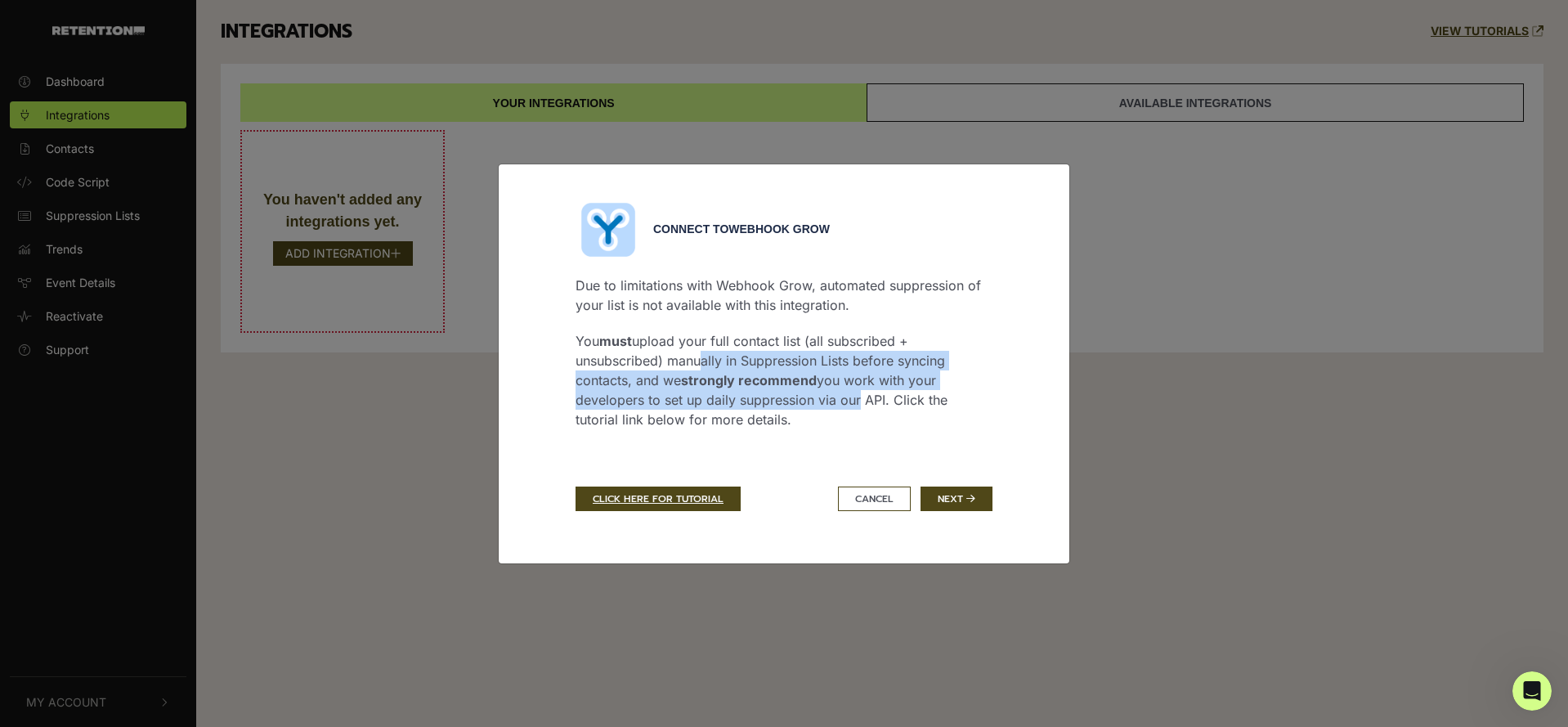
drag, startPoint x: 698, startPoint y: 357, endPoint x: 853, endPoint y: 394, distance: 159.4
click at [853, 394] on p "You must upload your full contact list (all subscribed + unsubscribed) manually…" at bounding box center [784, 380] width 417 height 98
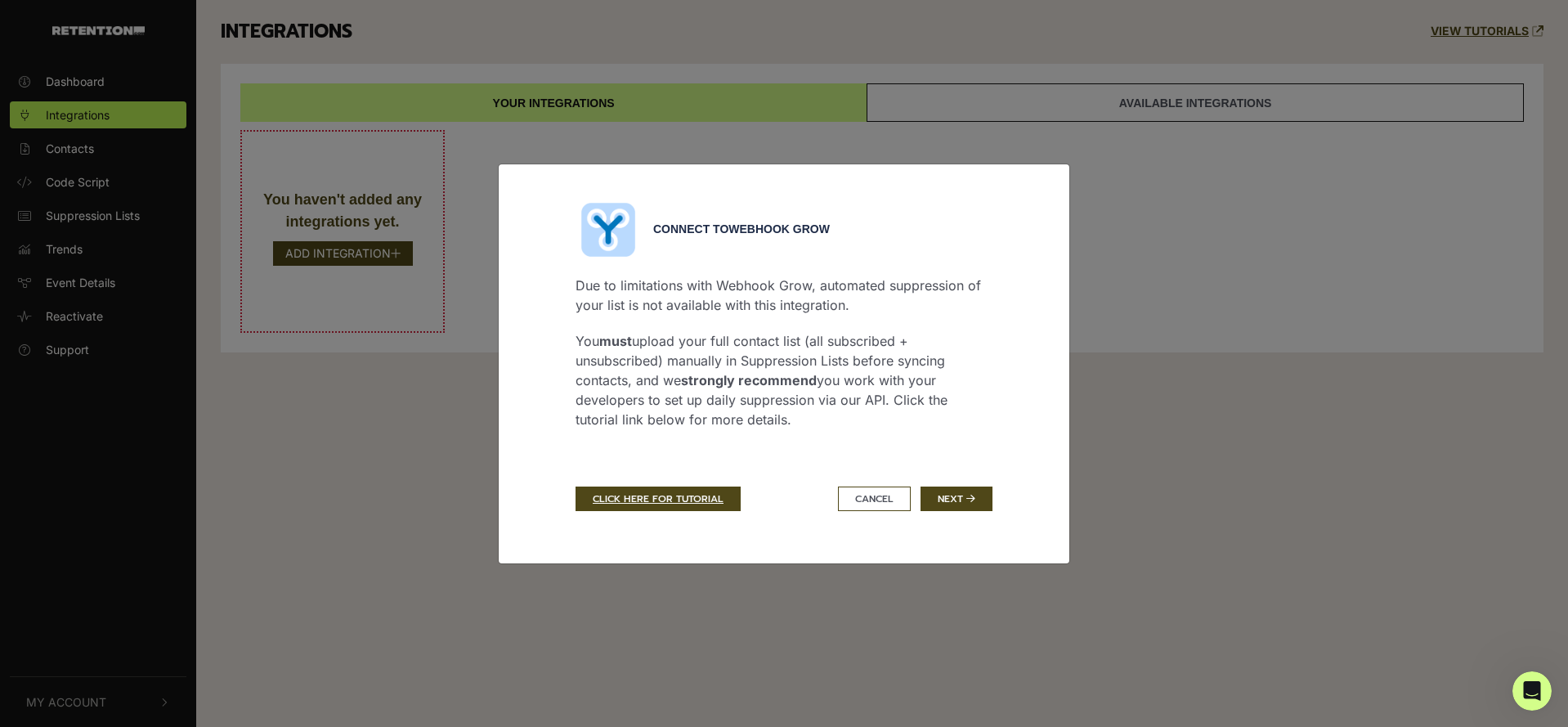
click at [831, 413] on p "You must upload your full contact list (all subscribed + unsubscribed) manually…" at bounding box center [784, 380] width 417 height 98
click at [962, 498] on button "Next" at bounding box center [956, 499] width 72 height 25
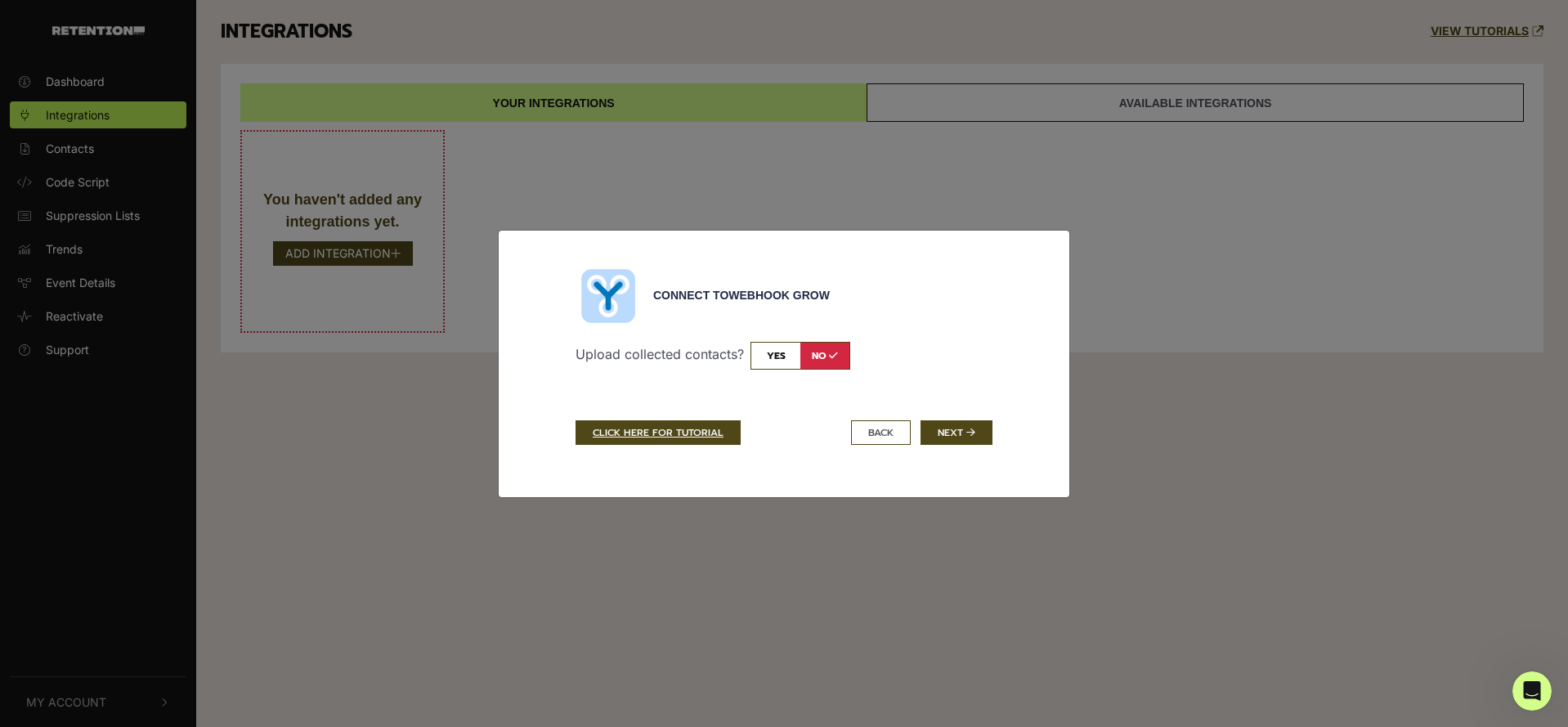
click at [783, 360] on input "checkbox" at bounding box center [800, 355] width 100 height 27
checkbox input "true"
click at [947, 441] on button "Next" at bounding box center [956, 433] width 72 height 25
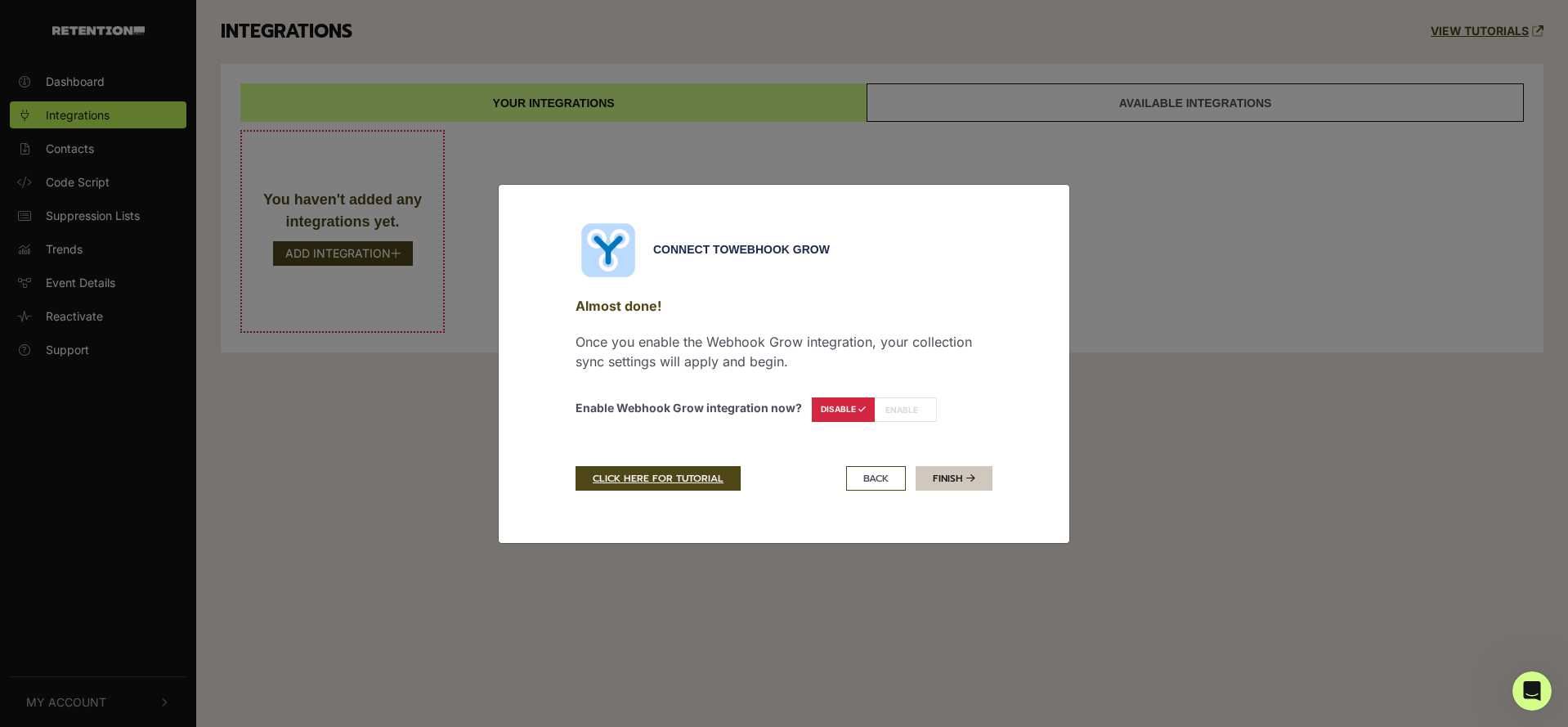
click at [933, 478] on link "Finish" at bounding box center [953, 478] width 77 height 25
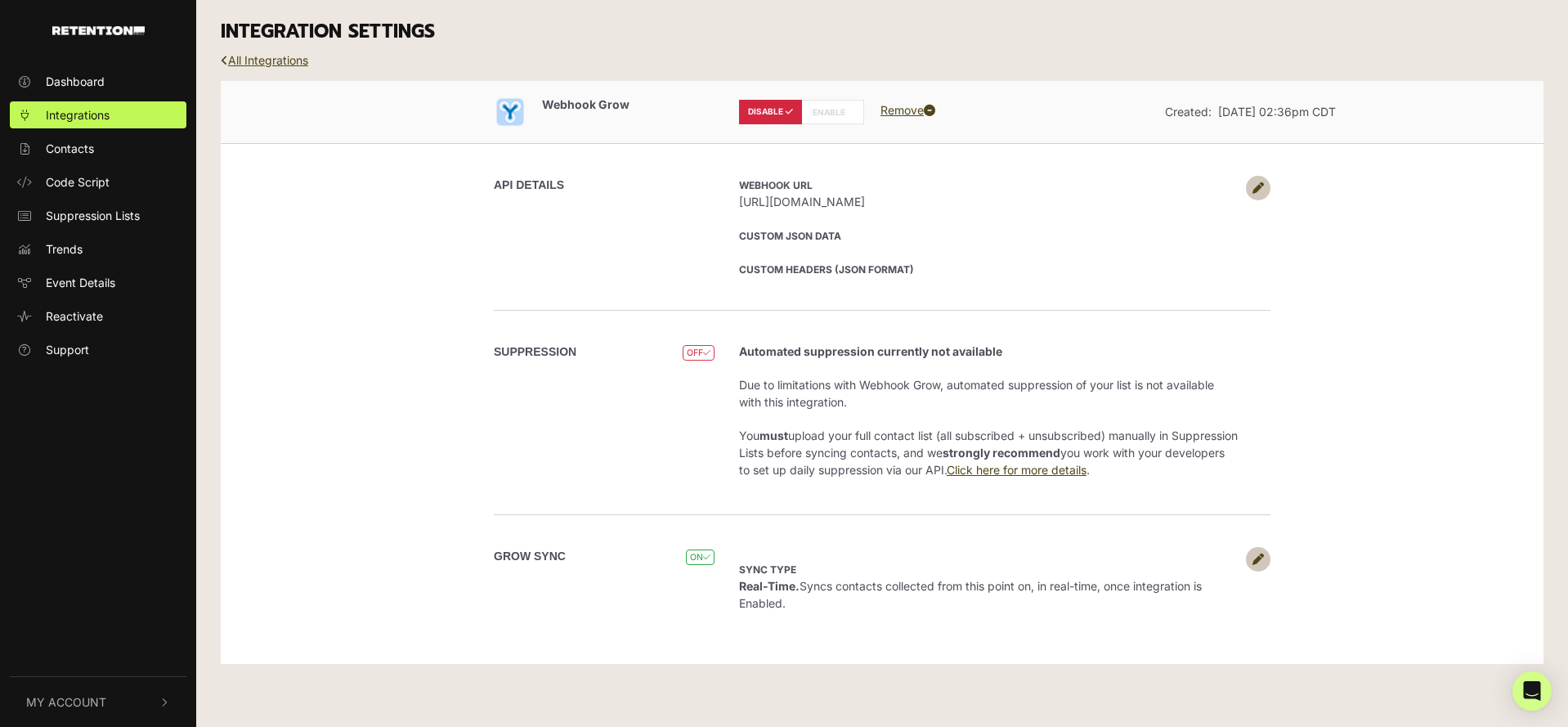
click at [1250, 561] on link at bounding box center [1258, 559] width 25 height 25
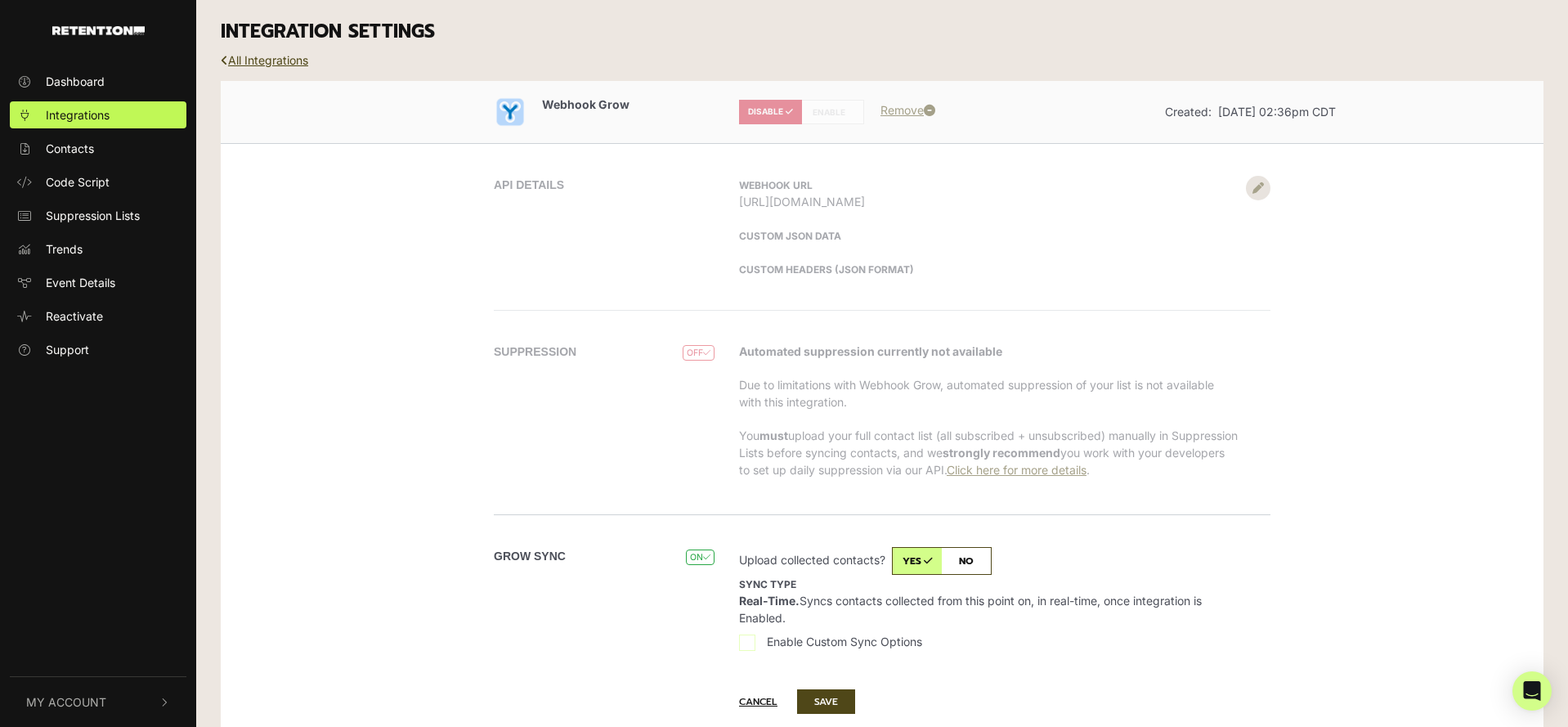
click at [981, 561] on input "checkbox" at bounding box center [942, 560] width 100 height 27
checkbox input "false"
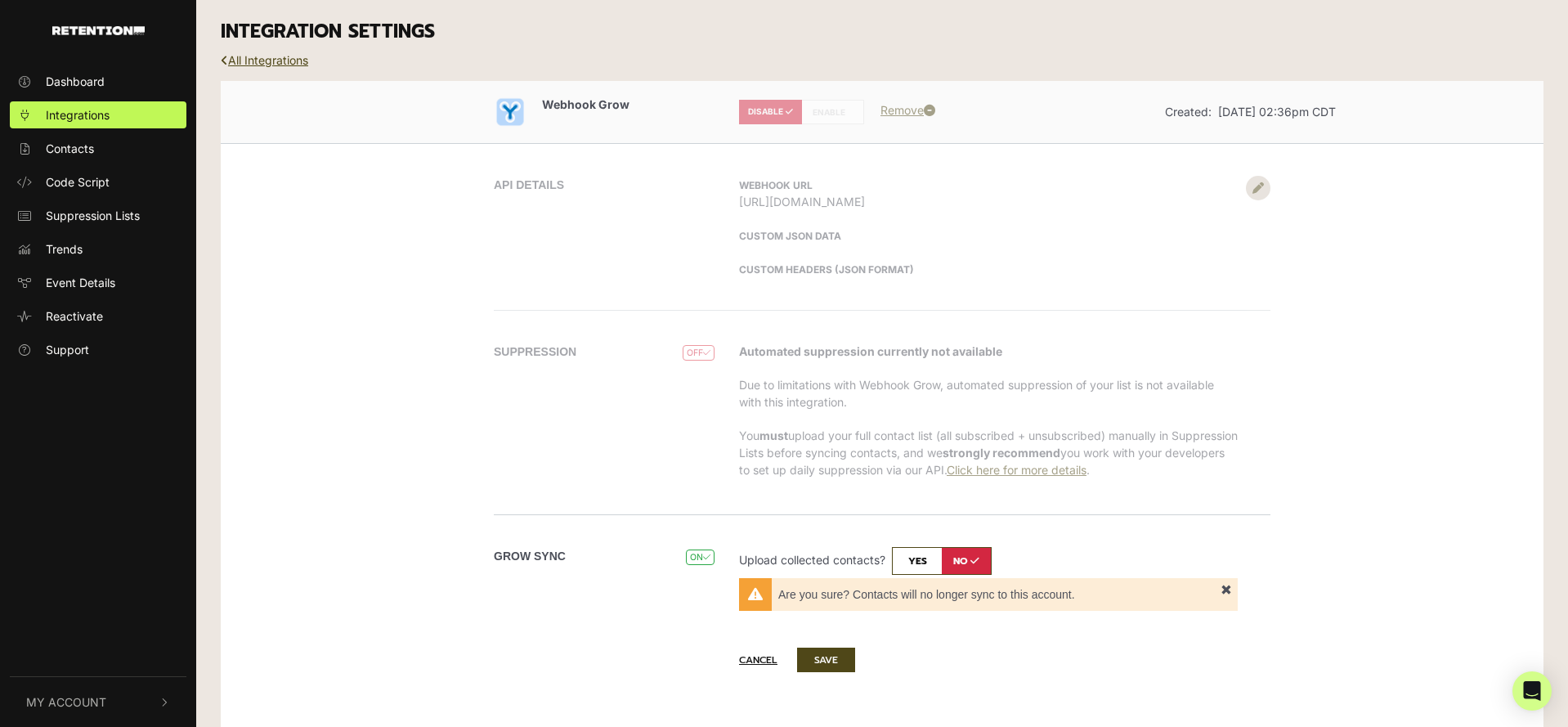
scroll to position [21, 0]
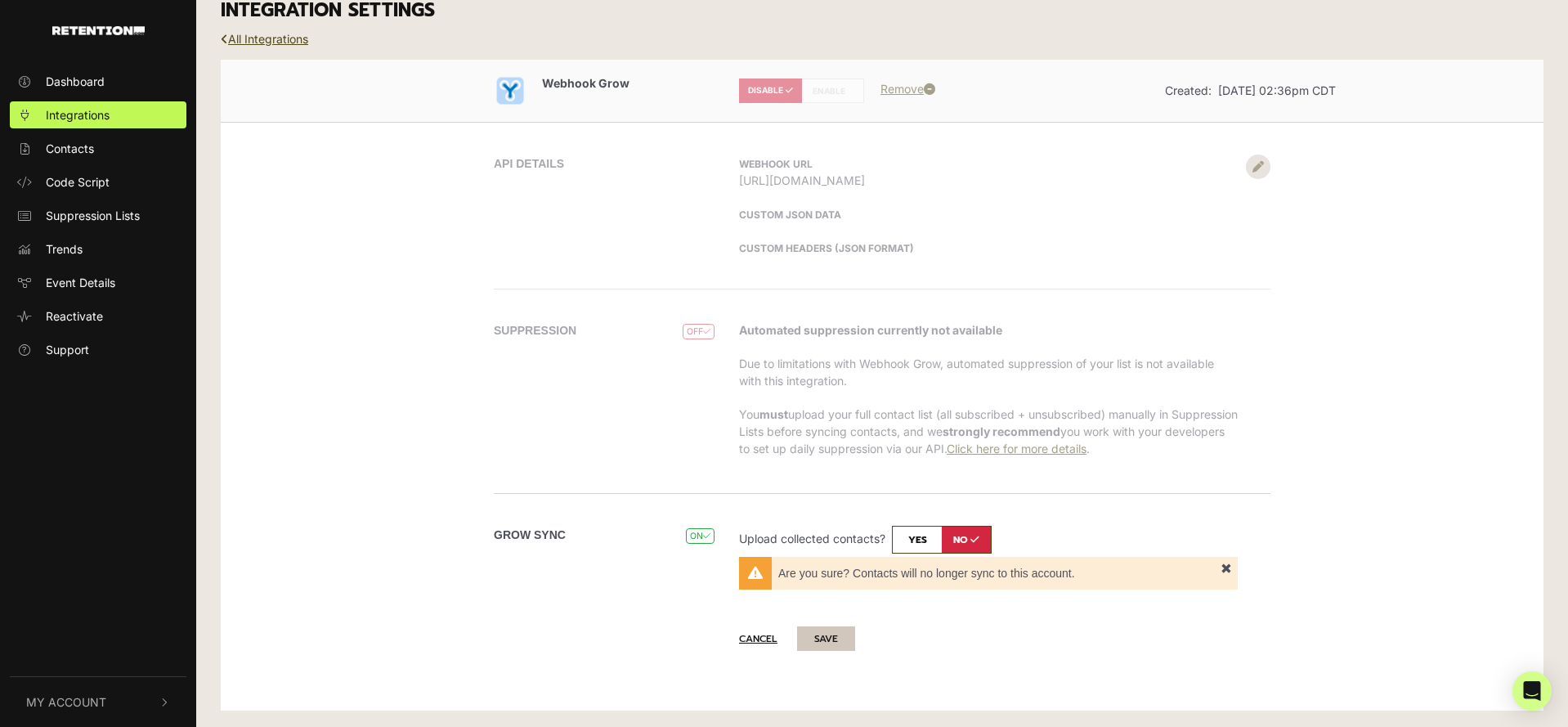
click at [808, 635] on button "SAVE" at bounding box center [826, 639] width 58 height 25
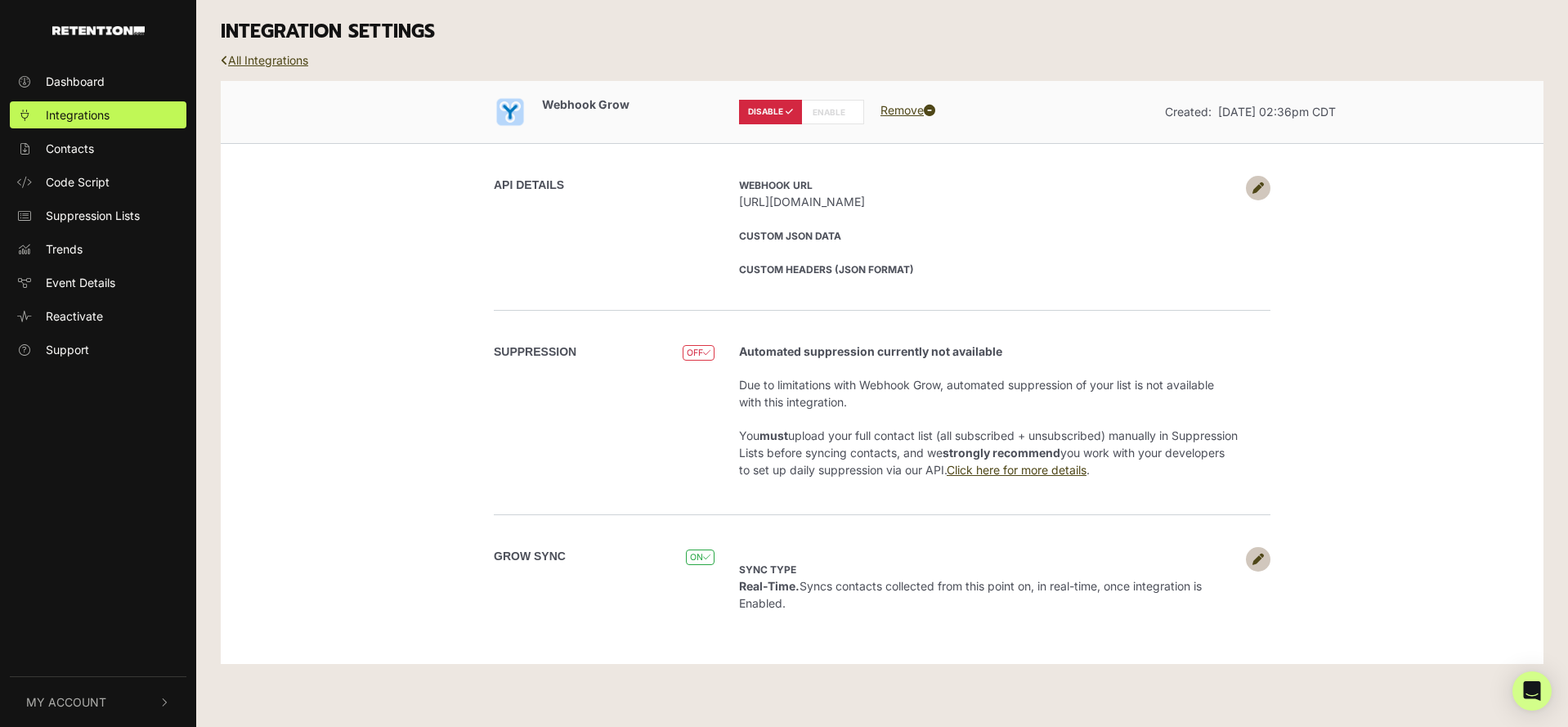
scroll to position [0, 0]
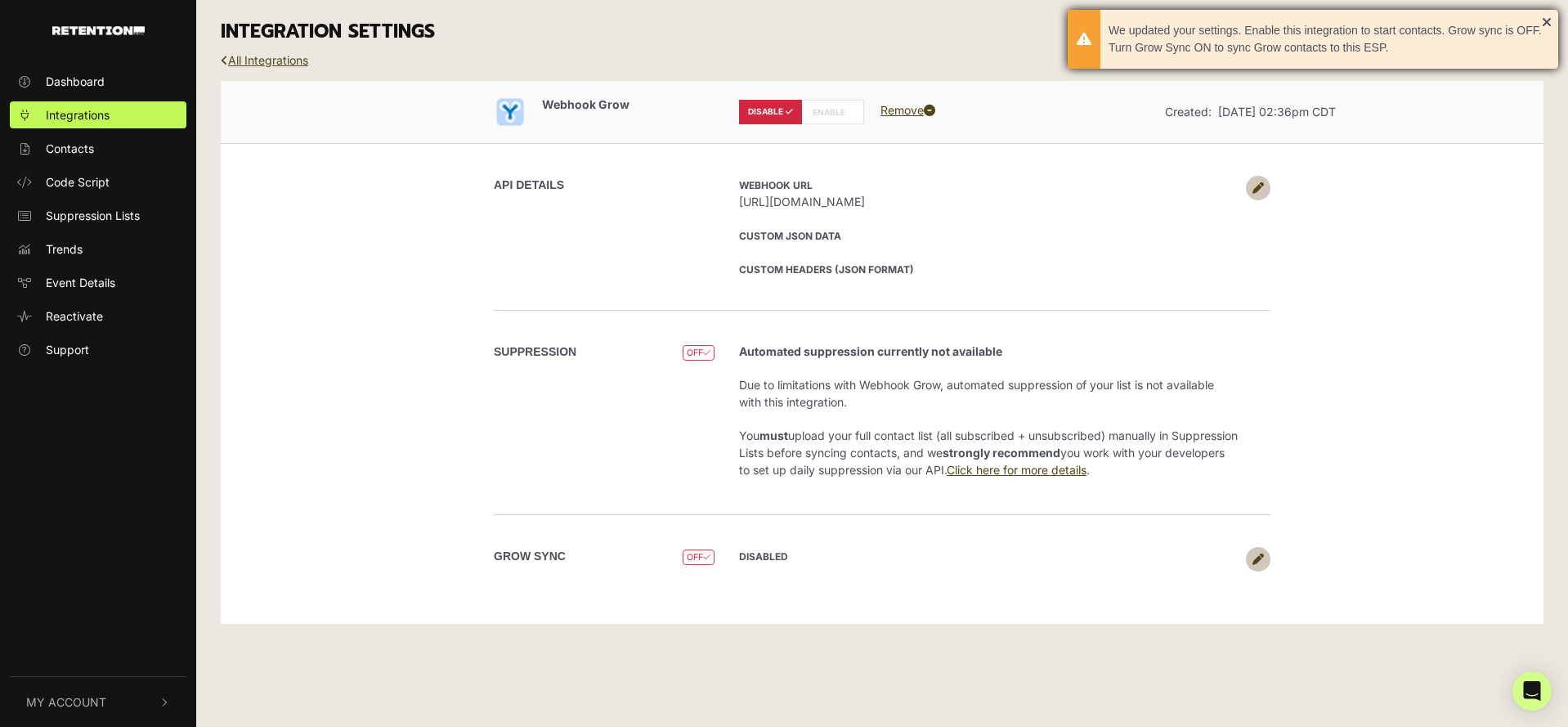
click at [1544, 16] on div "We updated your settings. Enable this integration to start contacts. Grow sync …" at bounding box center [1313, 39] width 490 height 59
